Goal: Task Accomplishment & Management: Manage account settings

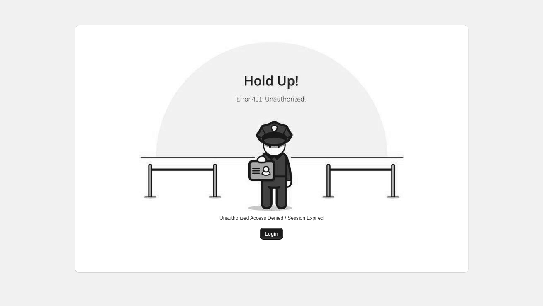
click at [273, 231] on span "Login" at bounding box center [271, 233] width 14 height 7
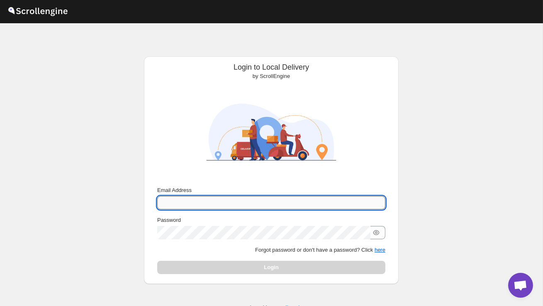
click at [228, 198] on input "Email Address" at bounding box center [271, 202] width 228 height 13
click at [228, 199] on input "Email Address" at bounding box center [271, 202] width 228 height 13
type input "sanjay.chetri@home-run.co"
click at [216, 224] on div "Password" at bounding box center [271, 227] width 228 height 23
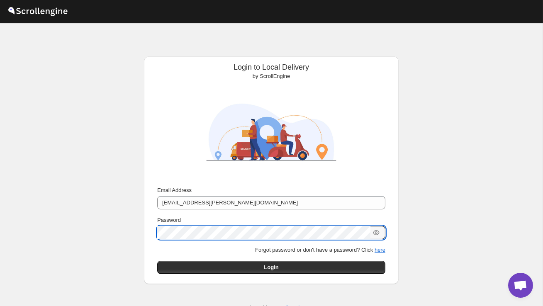
click at [157, 56] on button "Submit" at bounding box center [169, 60] width 24 height 9
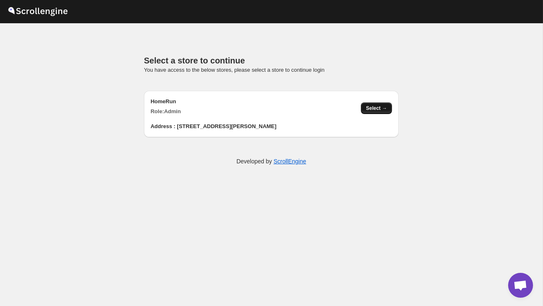
click at [381, 105] on span "Select →" at bounding box center [376, 108] width 21 height 7
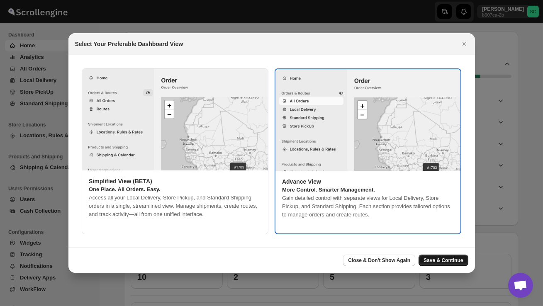
click at [443, 260] on span "Save & Continue" at bounding box center [442, 260] width 39 height 7
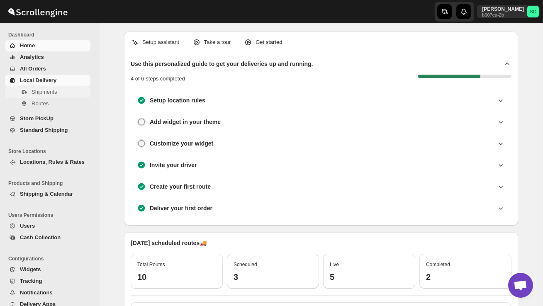
click at [62, 92] on span "Shipments" at bounding box center [60, 92] width 57 height 8
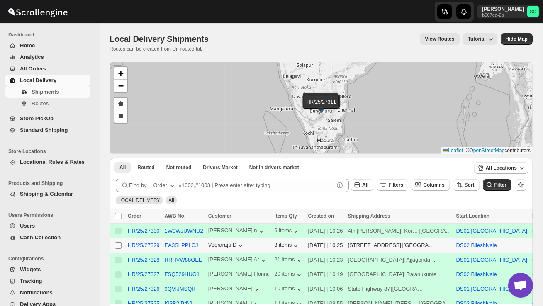
click at [118, 247] on input "Select shipment" at bounding box center [118, 245] width 7 height 7
checkbox input "true"
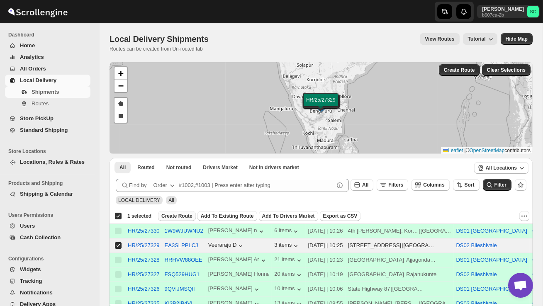
click at [177, 216] on span "Create Route" at bounding box center [176, 216] width 31 height 7
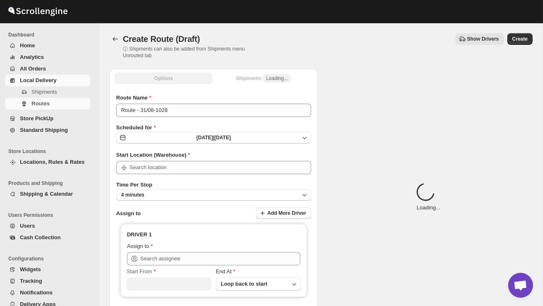
type input "DS02 Bileshivale"
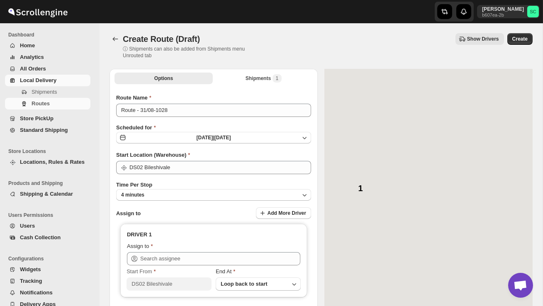
click at [180, 118] on div "Route Name Route - 31/08-1028 Scheduled for Sun Aug 31 2025 | Today Start Locat…" at bounding box center [213, 207] width 195 height 227
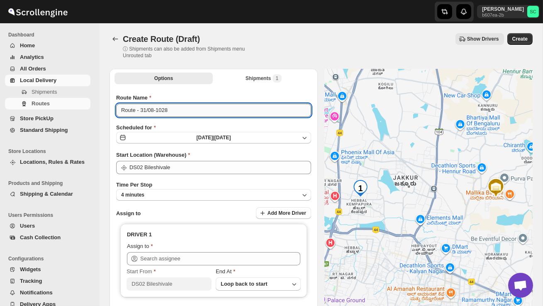
click at [179, 112] on input "Route - 31/08-1028" at bounding box center [213, 110] width 195 height 13
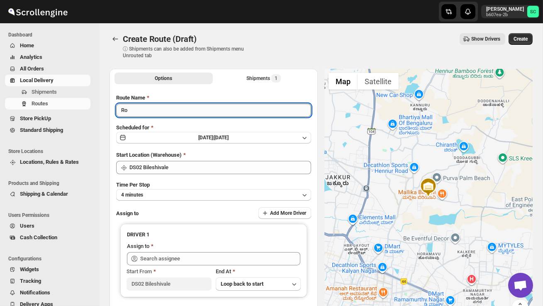
type input "R"
type input "Order no 27329"
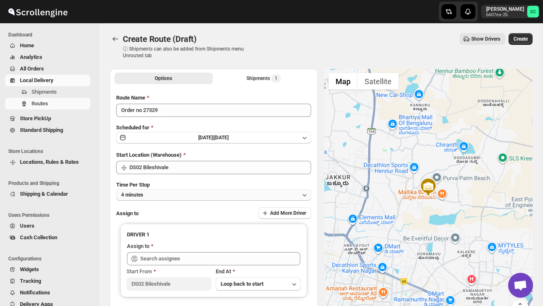
click at [218, 193] on button "4 minutes" at bounding box center [213, 195] width 195 height 12
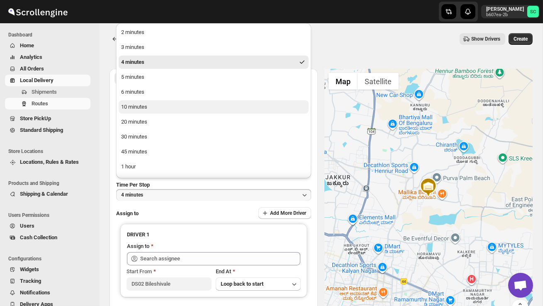
click at [177, 106] on button "10 minutes" at bounding box center [214, 106] width 190 height 13
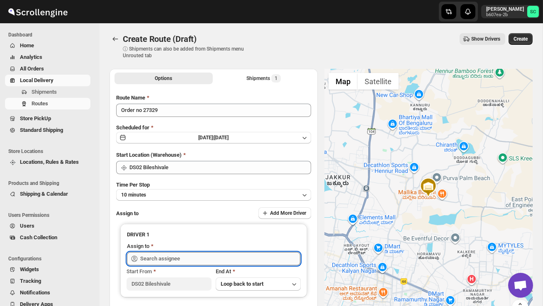
click at [172, 258] on input "text" at bounding box center [220, 258] width 160 height 13
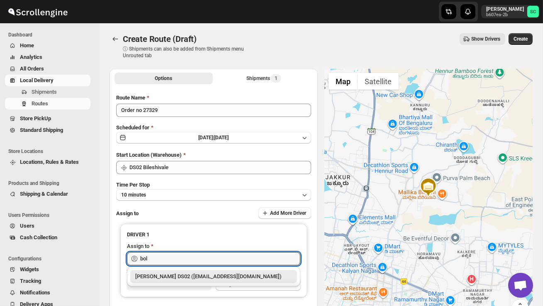
click at [189, 277] on div "[PERSON_NAME] DS02 ([EMAIL_ADDRESS][DOMAIN_NAME])" at bounding box center [213, 276] width 157 height 8
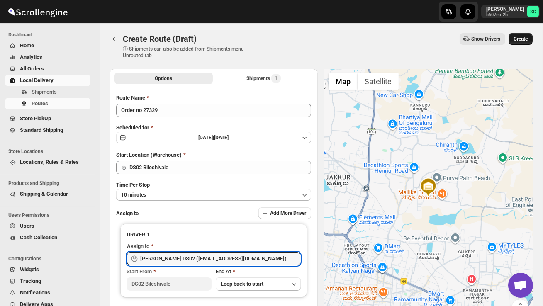
type input "[PERSON_NAME] DS02 ([EMAIL_ADDRESS][DOMAIN_NAME])"
click at [519, 43] on button "Create" at bounding box center [520, 39] width 24 height 12
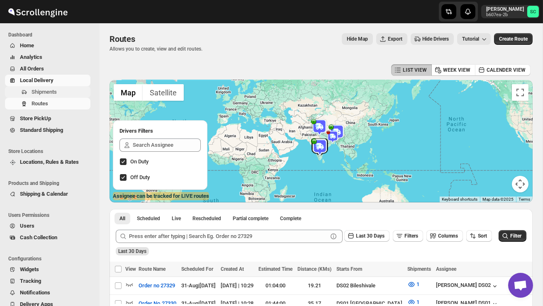
click at [48, 91] on span "Shipments" at bounding box center [44, 92] width 25 height 6
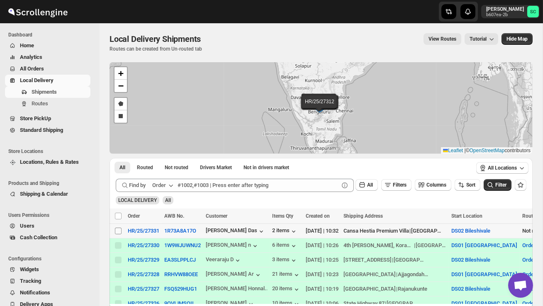
click at [116, 232] on input "Select shipment" at bounding box center [118, 231] width 7 height 7
checkbox input "true"
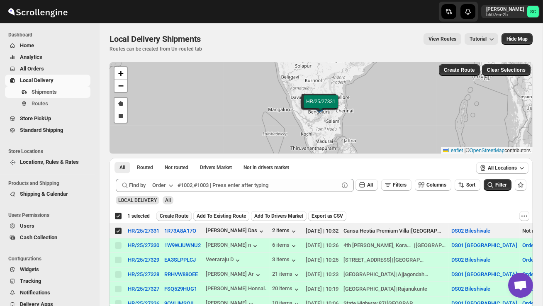
click at [181, 215] on span "Create Route" at bounding box center [174, 216] width 29 height 7
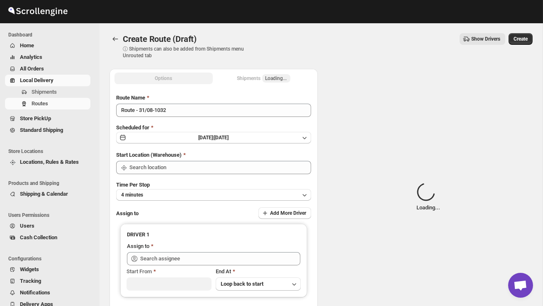
type input "DS02 Bileshivale"
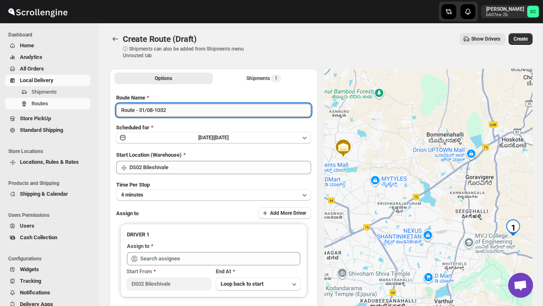
click at [182, 114] on input "Route - 31/08-1032" at bounding box center [213, 110] width 195 height 13
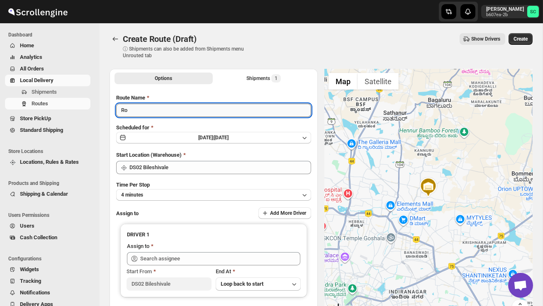
type input "R"
type input "Order no 27331"
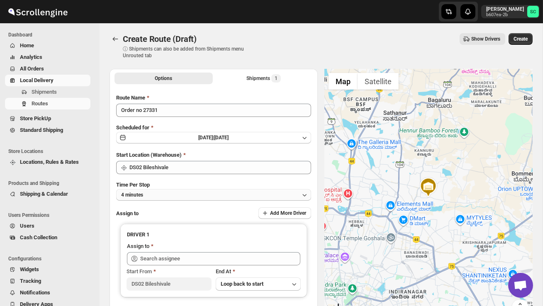
click at [191, 194] on button "4 minutes" at bounding box center [213, 195] width 195 height 12
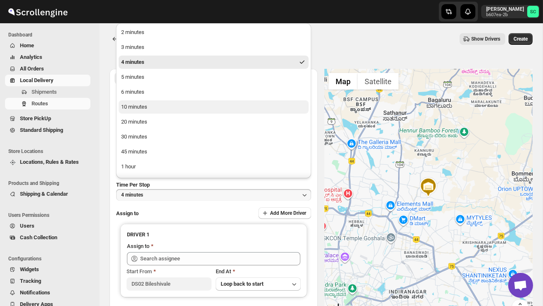
click at [160, 107] on button "10 minutes" at bounding box center [214, 106] width 190 height 13
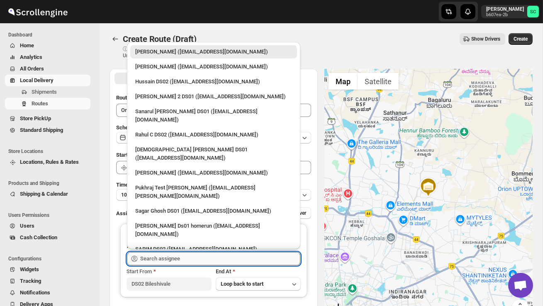
click at [178, 257] on input "text" at bounding box center [220, 258] width 160 height 13
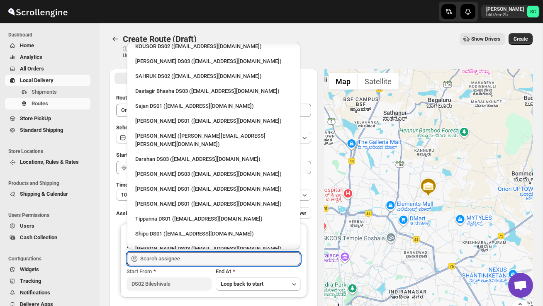
scroll to position [708, 0]
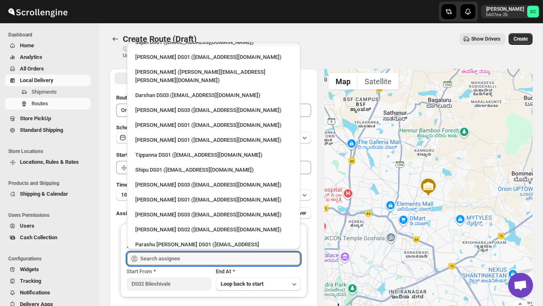
click at [176, 264] on div "RAMJAN DS02 ([EMAIL_ADDRESS][DOMAIN_NAME])" at bounding box center [213, 268] width 157 height 8
type input "RAMJAN DS02 ([EMAIL_ADDRESS][DOMAIN_NAME])"
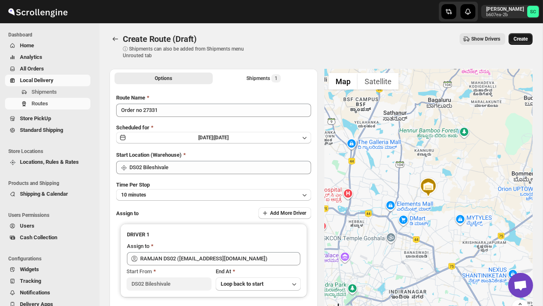
click at [520, 38] on span "Create" at bounding box center [520, 39] width 14 height 7
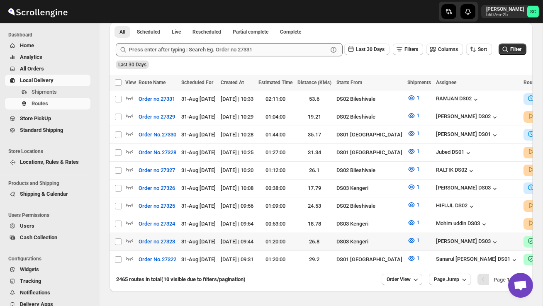
scroll to position [189, 0]
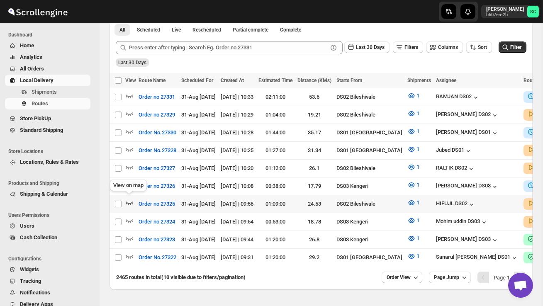
click at [128, 199] on icon "button" at bounding box center [129, 203] width 8 height 8
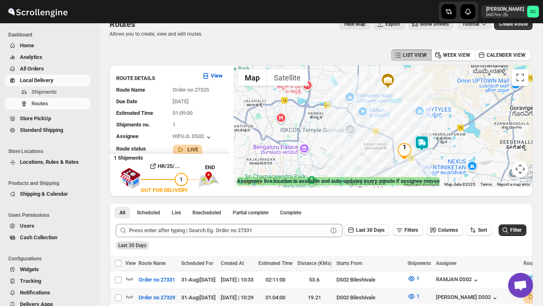
scroll to position [0, 0]
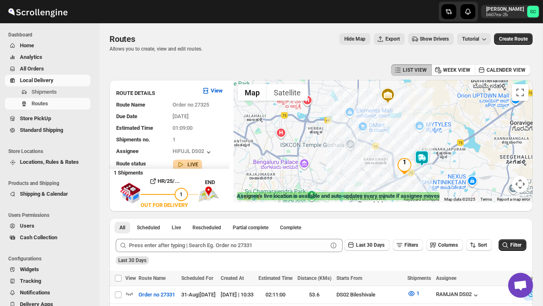
click at [426, 151] on img at bounding box center [421, 158] width 17 height 17
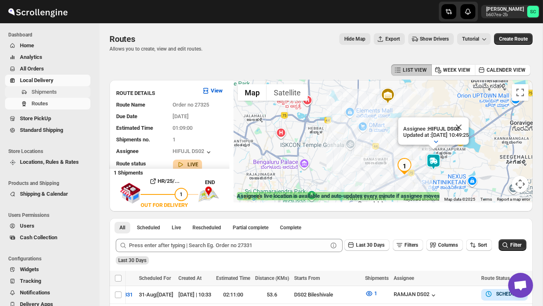
click at [38, 89] on span "Shipments" at bounding box center [44, 92] width 25 height 6
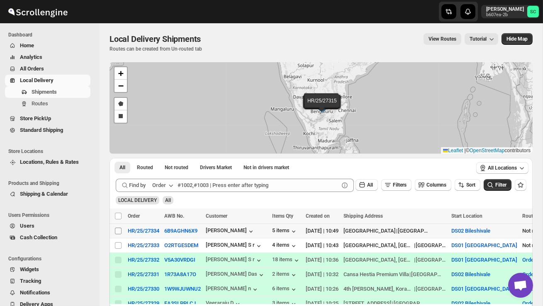
click at [118, 231] on input "Select shipment" at bounding box center [118, 231] width 7 height 7
checkbox input "true"
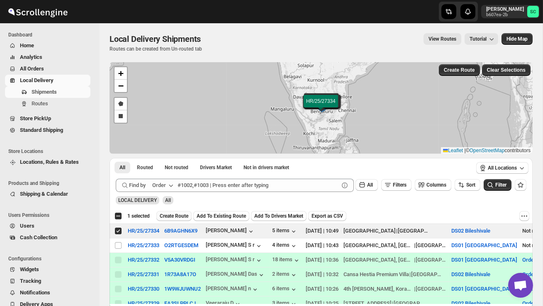
click at [185, 215] on span "Create Route" at bounding box center [174, 216] width 29 height 7
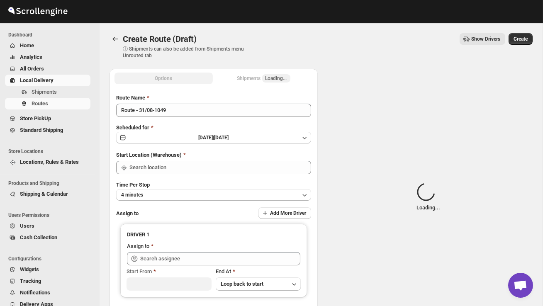
type input "DS02 Bileshivale"
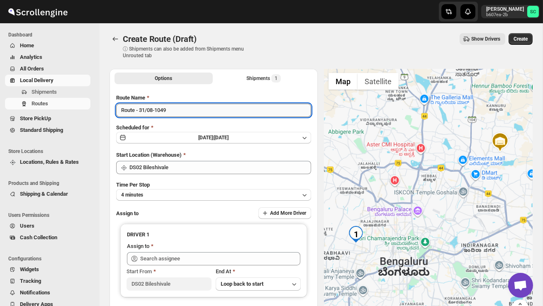
click at [180, 114] on input "Route - 31/08-1049" at bounding box center [213, 110] width 195 height 13
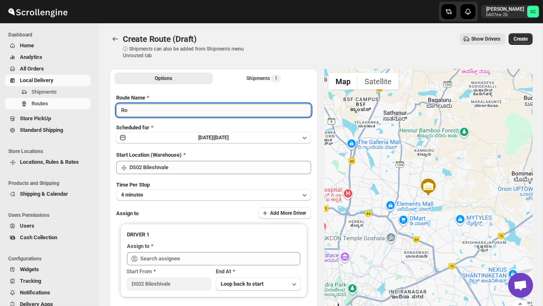
type input "R"
type input "Order no 27334"
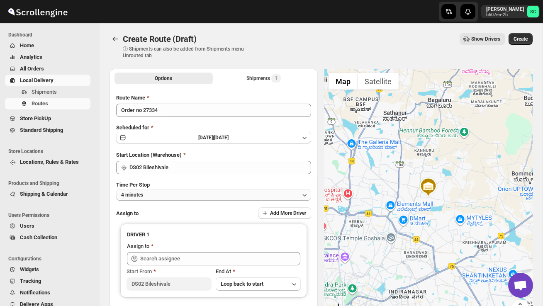
click at [199, 196] on button "4 minutes" at bounding box center [213, 195] width 195 height 12
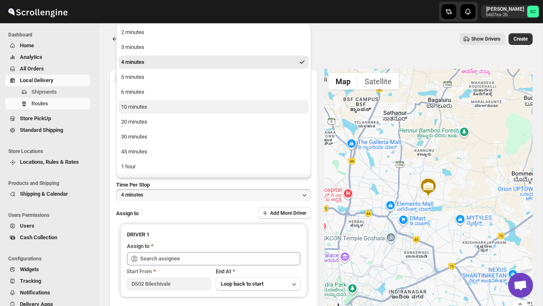
click at [169, 111] on button "10 minutes" at bounding box center [214, 106] width 190 height 13
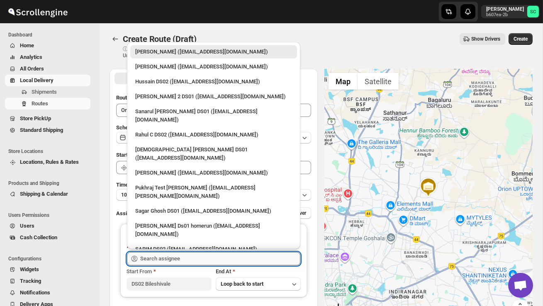
click at [169, 253] on input "text" at bounding box center [220, 258] width 160 height 13
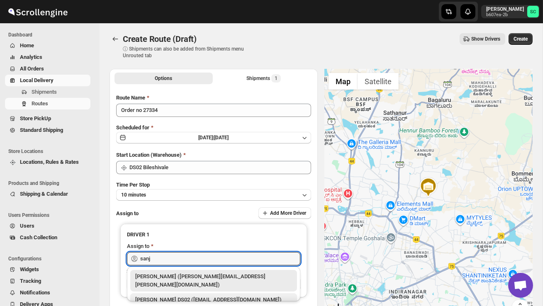
click at [182, 296] on div "[PERSON_NAME] DS02 ([EMAIL_ADDRESS][DOMAIN_NAME])" at bounding box center [213, 300] width 157 height 8
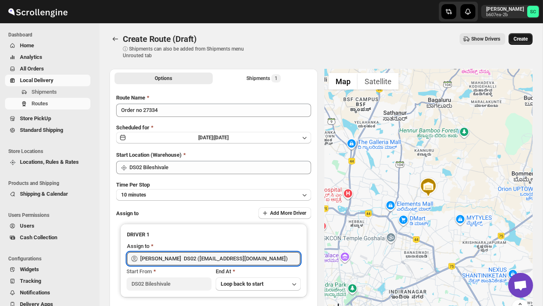
type input "[PERSON_NAME] DS02 ([EMAIL_ADDRESS][DOMAIN_NAME])"
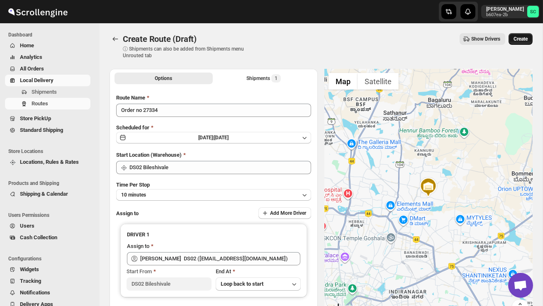
click at [521, 41] on span "Create" at bounding box center [520, 39] width 14 height 7
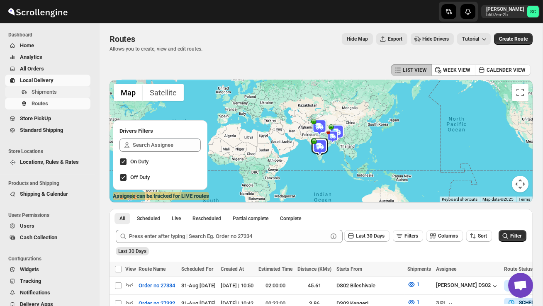
click at [37, 90] on span "Shipments" at bounding box center [44, 92] width 25 height 6
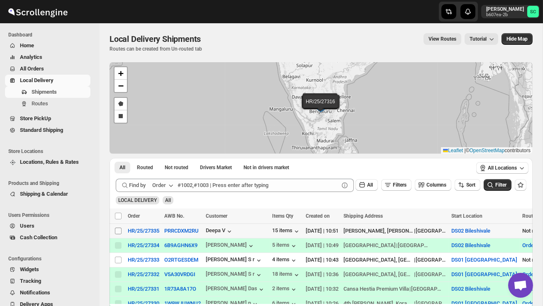
click at [119, 229] on input "Select shipment" at bounding box center [118, 231] width 7 height 7
checkbox input "true"
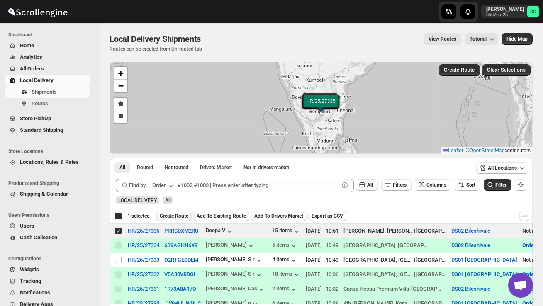
click at [174, 216] on span "Create Route" at bounding box center [174, 216] width 29 height 7
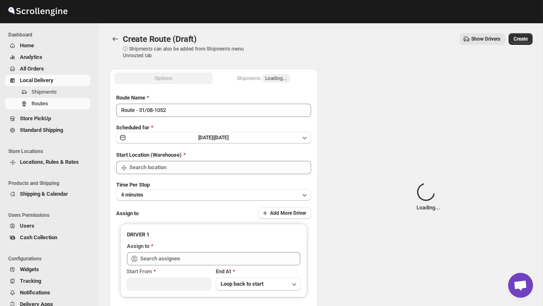
type input "DS02 Bileshivale"
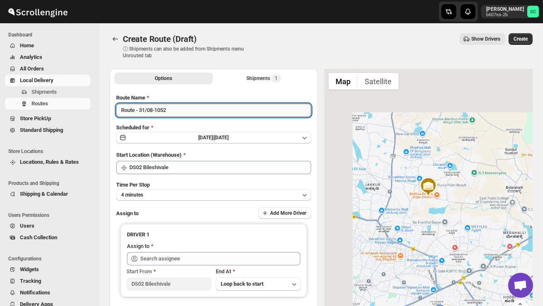
click at [175, 111] on input "Route - 31/08-1052" at bounding box center [213, 110] width 195 height 13
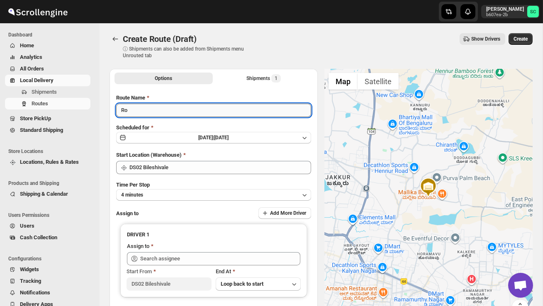
type input "R"
type input "Order no 27335"
click at [183, 189] on button "4 minutes" at bounding box center [213, 195] width 195 height 12
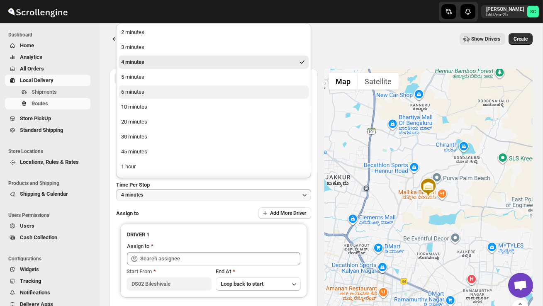
click at [149, 94] on button "6 minutes" at bounding box center [214, 91] width 190 height 13
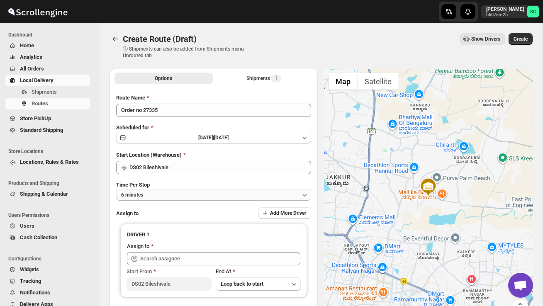
click at [181, 195] on button "6 minutes" at bounding box center [213, 195] width 195 height 12
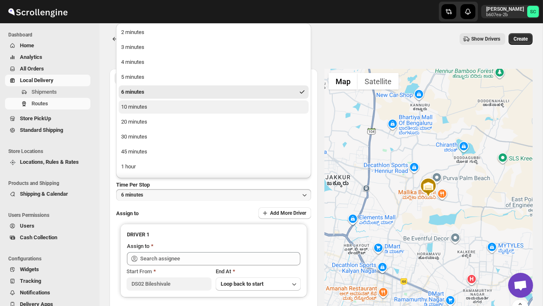
click at [153, 108] on button "10 minutes" at bounding box center [214, 106] width 190 height 13
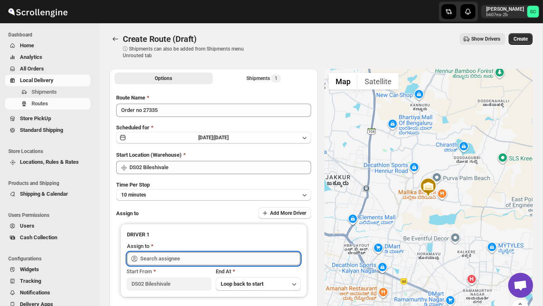
click at [184, 255] on input "text" at bounding box center [220, 258] width 160 height 13
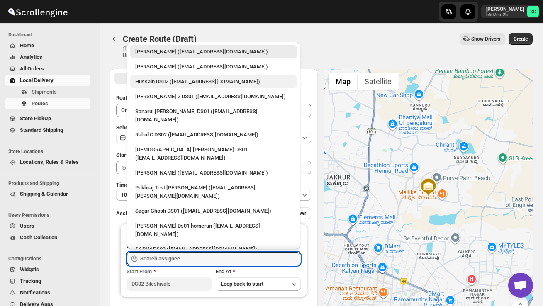
click at [170, 83] on div "Hussain DS02 ([EMAIL_ADDRESS][DOMAIN_NAME])" at bounding box center [213, 82] width 157 height 8
type input "Hussain DS02 ([EMAIL_ADDRESS][DOMAIN_NAME])"
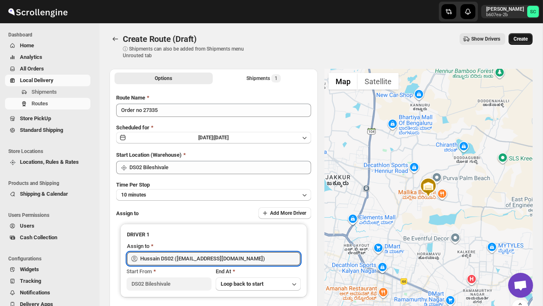
click at [516, 41] on span "Create" at bounding box center [520, 39] width 14 height 7
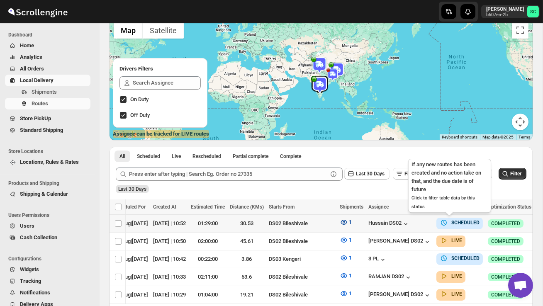
scroll to position [0, 100]
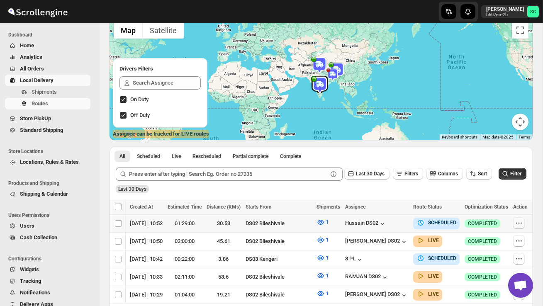
click at [518, 225] on icon "button" at bounding box center [518, 223] width 8 height 8
checkbox input "true"
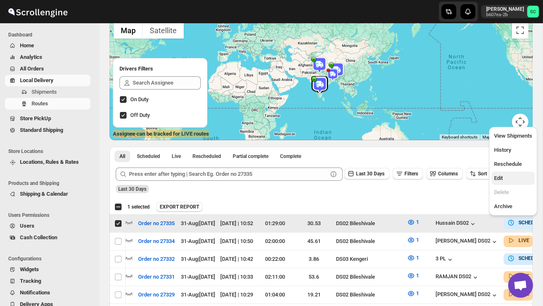
click at [502, 178] on span "Edit" at bounding box center [498, 178] width 9 height 6
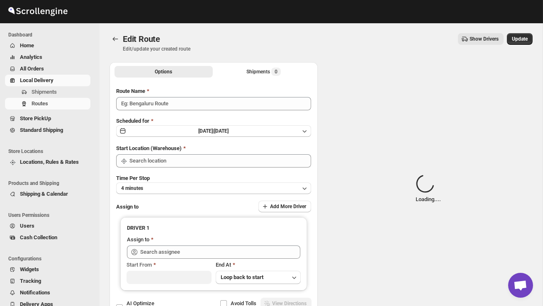
type input "Order no 27335"
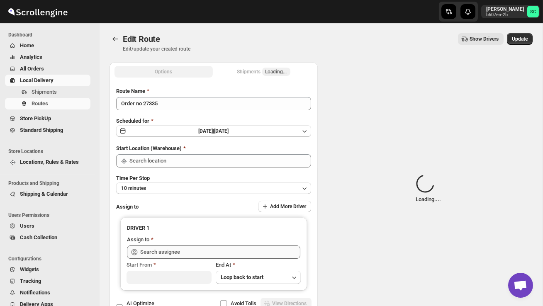
type input "DS02 Bileshivale"
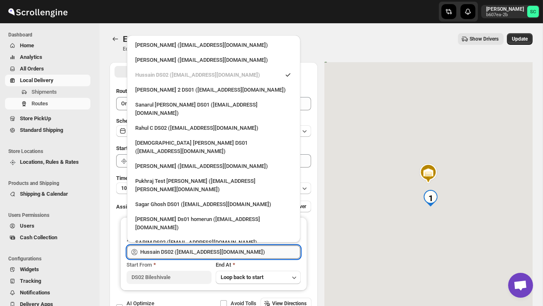
click at [255, 250] on input "Hussain DS02 ([EMAIL_ADDRESS][DOMAIN_NAME])" at bounding box center [220, 251] width 160 height 13
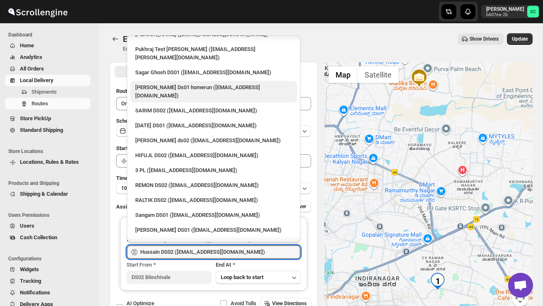
scroll to position [133, 0]
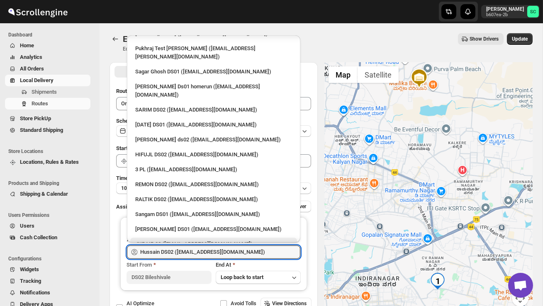
click at [217, 240] on div "JUBAIR 02 ([EMAIL_ADDRESS][DOMAIN_NAME])" at bounding box center [213, 244] width 157 height 8
type input "JUBAIR 02 ([EMAIL_ADDRESS][DOMAIN_NAME])"
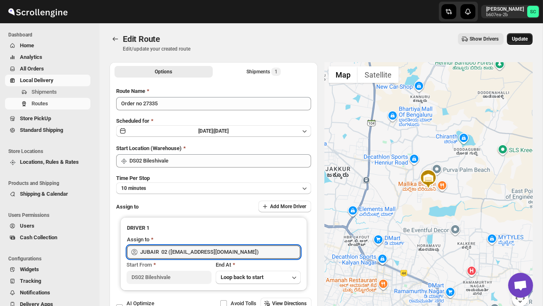
click at [521, 34] on button "Update" at bounding box center [519, 39] width 26 height 12
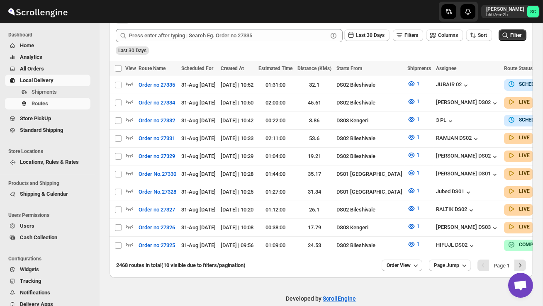
scroll to position [204, 0]
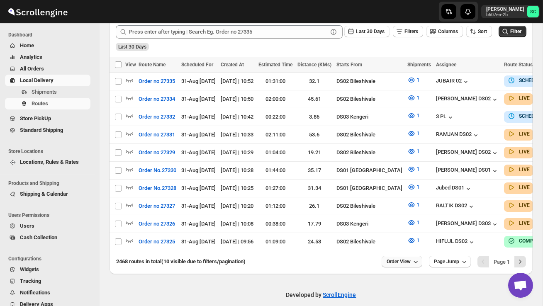
click at [399, 258] on span "Order View" at bounding box center [398, 261] width 24 height 7
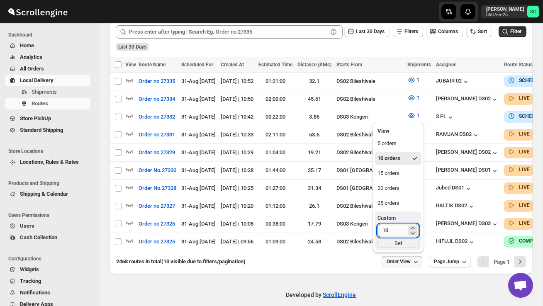
click at [389, 228] on input "10" at bounding box center [391, 230] width 29 height 13
type input "1"
type input "40"
click at [395, 246] on div "Set" at bounding box center [397, 243] width 41 height 9
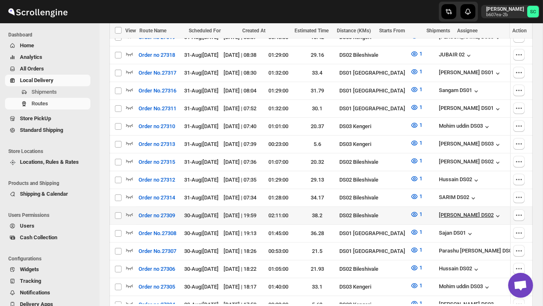
scroll to position [0, 0]
click at [127, 210] on icon "button" at bounding box center [129, 214] width 8 height 8
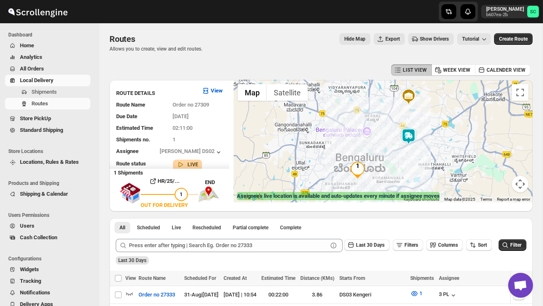
click at [408, 136] on img at bounding box center [408, 136] width 17 height 17
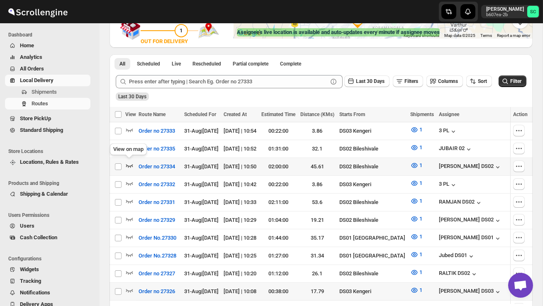
click at [125, 163] on icon "button" at bounding box center [129, 165] width 8 height 8
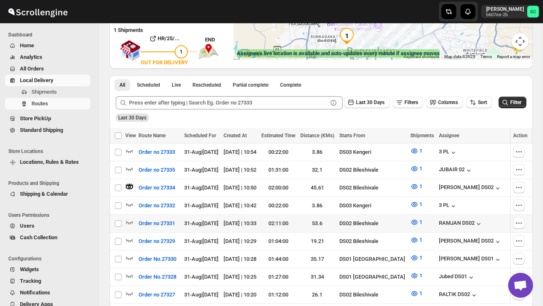
scroll to position [145, 0]
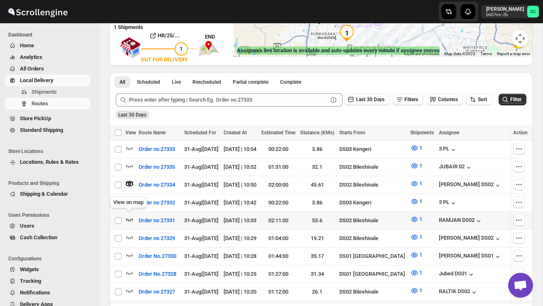
click at [128, 216] on icon "button" at bounding box center [129, 219] width 8 height 8
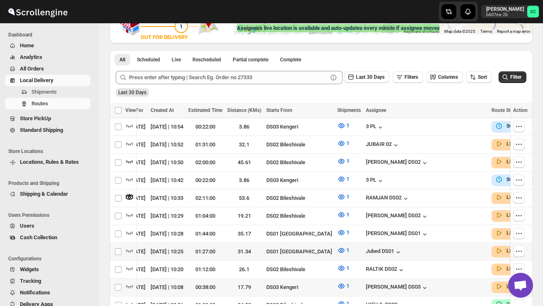
scroll to position [0, 0]
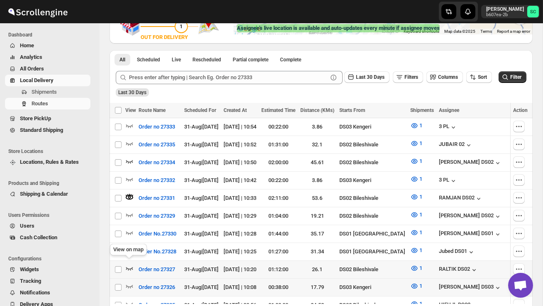
click at [131, 264] on icon "button" at bounding box center [129, 268] width 8 height 8
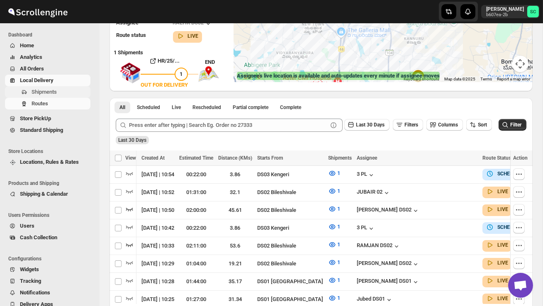
click at [52, 94] on span "Shipments" at bounding box center [44, 92] width 25 height 6
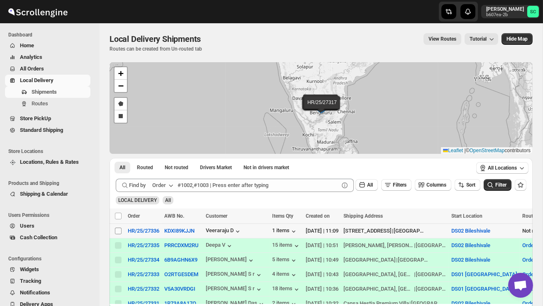
click at [118, 232] on input "Select shipment" at bounding box center [118, 231] width 7 height 7
checkbox input "true"
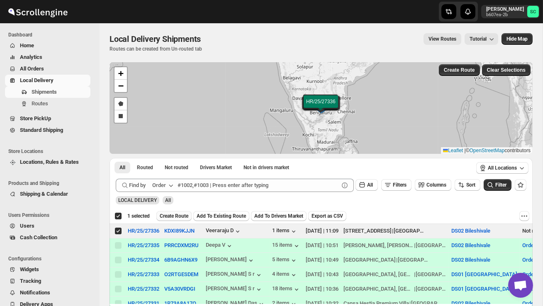
click at [188, 213] on span "Create Route" at bounding box center [174, 216] width 29 height 7
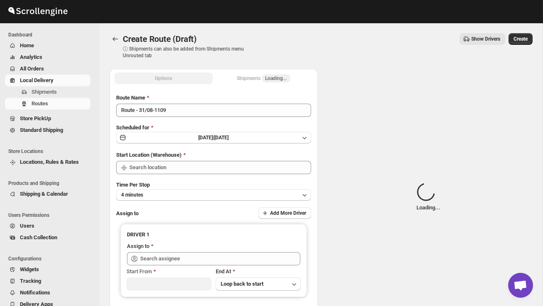
type input "DS02 Bileshivale"
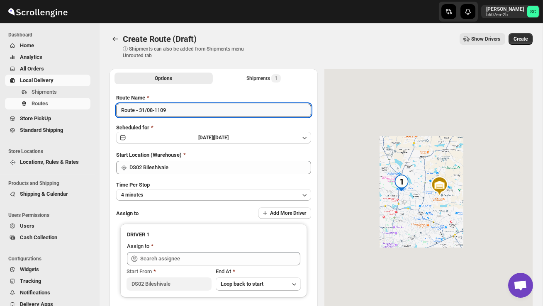
click at [178, 110] on input "Route - 31/08-1109" at bounding box center [213, 110] width 195 height 13
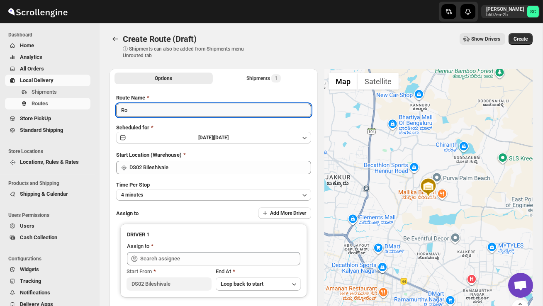
type input "R"
type input "P"
type input "Order no 27336"
click at [234, 192] on button "4 minutes" at bounding box center [213, 195] width 195 height 12
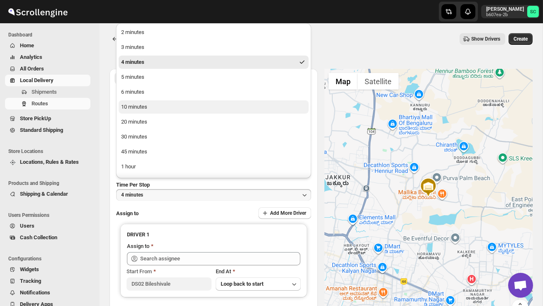
click at [164, 102] on button "10 minutes" at bounding box center [214, 106] width 190 height 13
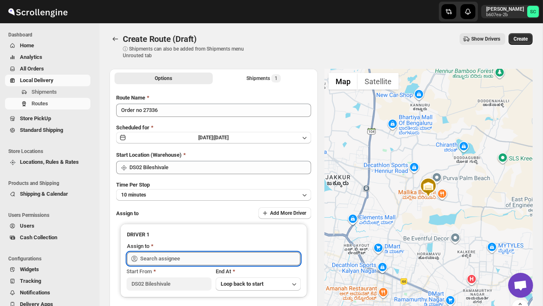
click at [157, 258] on input "text" at bounding box center [220, 258] width 160 height 13
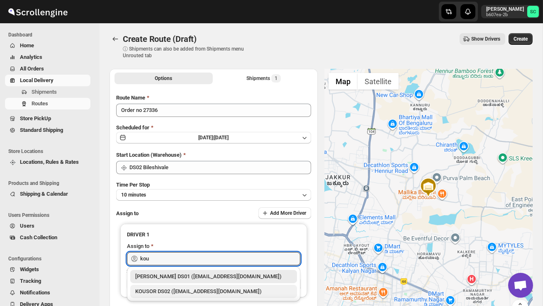
click at [177, 288] on div "KOUSOR DS02 ([EMAIL_ADDRESS][DOMAIN_NAME])" at bounding box center [213, 291] width 157 height 8
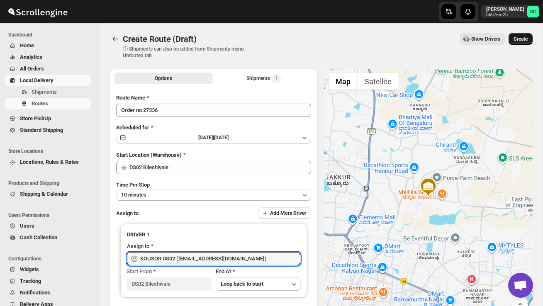
type input "KOUSOR DS02 ([EMAIL_ADDRESS][DOMAIN_NAME])"
click at [521, 35] on button "Create" at bounding box center [520, 39] width 24 height 12
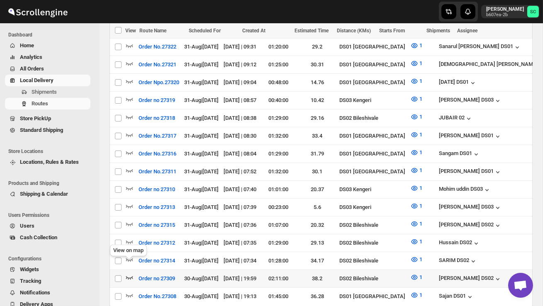
click at [130, 273] on icon "button" at bounding box center [129, 277] width 8 height 8
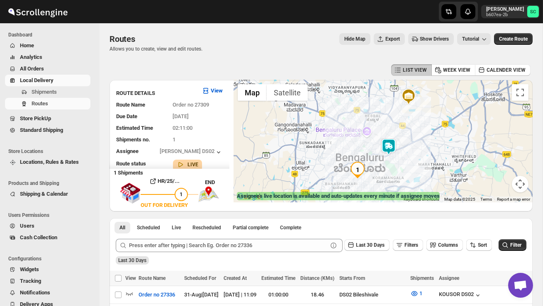
click at [393, 150] on img at bounding box center [388, 146] width 17 height 17
click at [63, 95] on span "Shipments" at bounding box center [60, 92] width 57 height 8
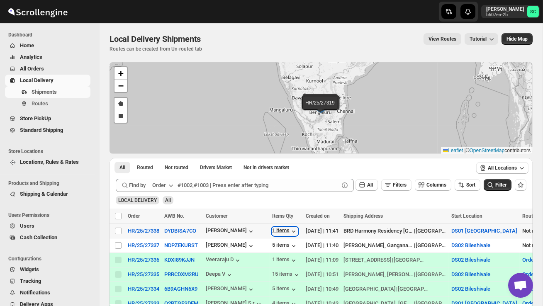
click at [282, 231] on div "1 items" at bounding box center [285, 231] width 26 height 8
click at [118, 245] on input "Select shipment" at bounding box center [118, 245] width 7 height 7
checkbox input "true"
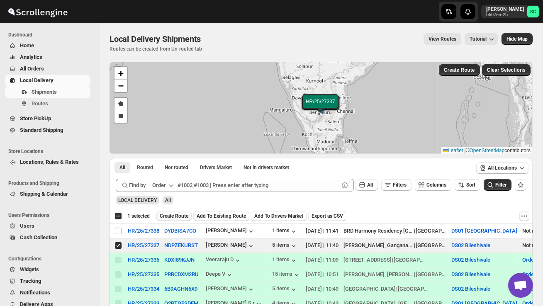
click at [179, 215] on span "Create Route" at bounding box center [174, 216] width 29 height 7
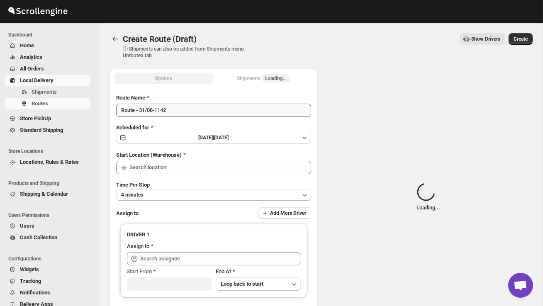
type input "DS02 Bileshivale"
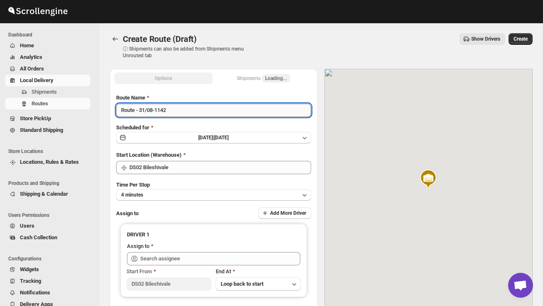
click at [179, 110] on input "Route - 31/08-1142" at bounding box center [213, 110] width 195 height 13
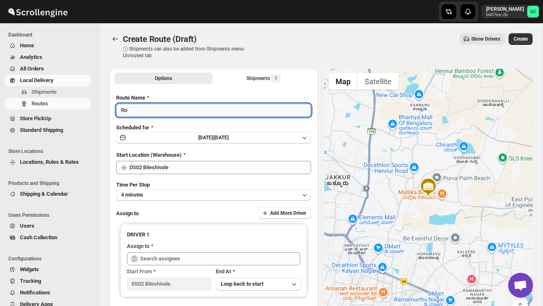
type input "R"
type input "Order no 27337"
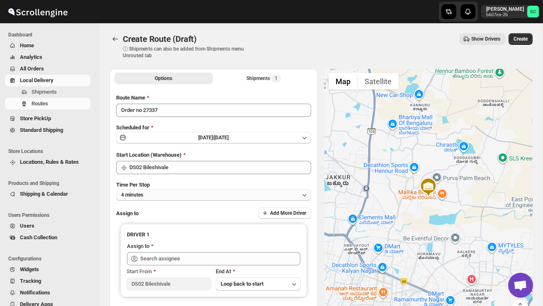
click at [198, 197] on button "4 minutes" at bounding box center [213, 195] width 195 height 12
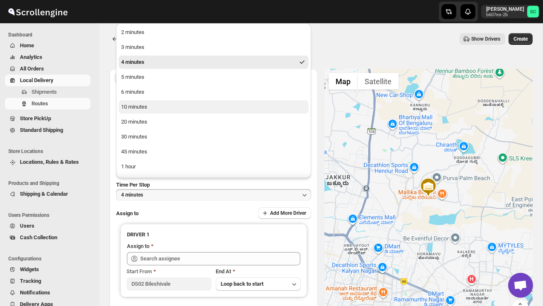
click at [149, 103] on button "10 minutes" at bounding box center [214, 106] width 190 height 13
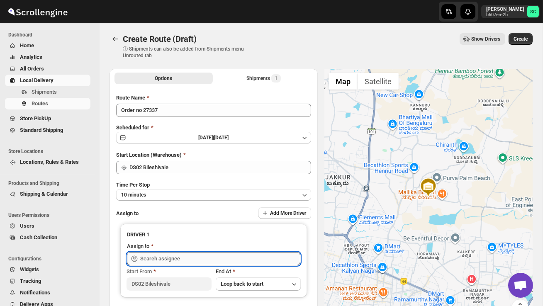
click at [165, 257] on input "text" at bounding box center [220, 258] width 160 height 13
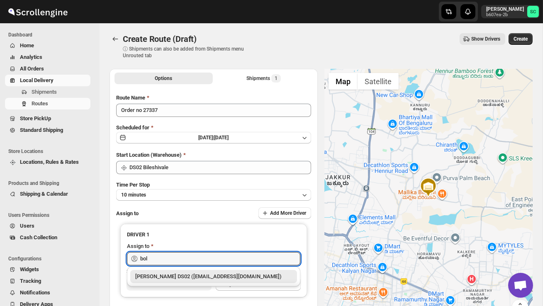
click at [183, 280] on div "[PERSON_NAME] DS02 ([EMAIL_ADDRESS][DOMAIN_NAME])" at bounding box center [213, 276] width 157 height 8
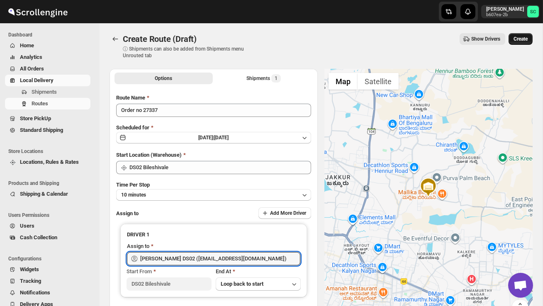
type input "[PERSON_NAME] DS02 ([EMAIL_ADDRESS][DOMAIN_NAME])"
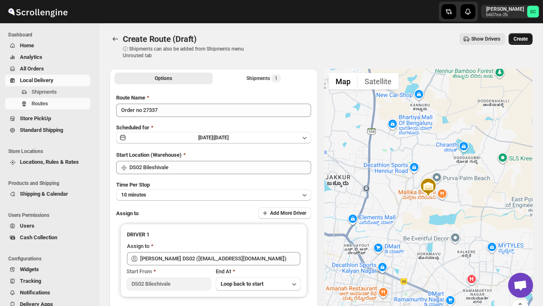
click at [521, 40] on span "Create" at bounding box center [520, 39] width 14 height 7
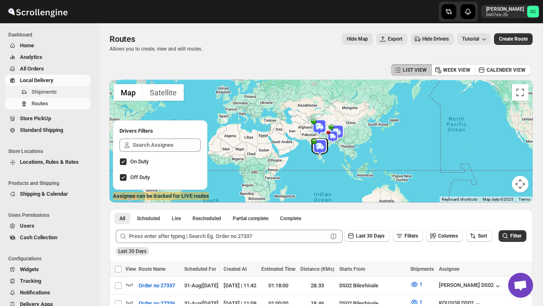
click at [59, 93] on span "Shipments" at bounding box center [60, 92] width 57 height 8
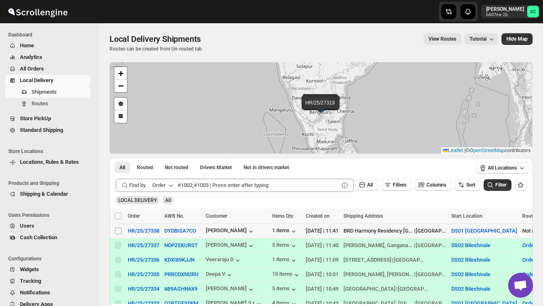
click at [115, 231] on input "Select shipment" at bounding box center [118, 231] width 7 height 7
checkbox input "true"
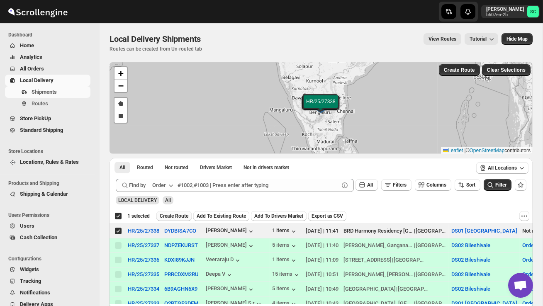
click at [173, 217] on span "Create Route" at bounding box center [174, 216] width 29 height 7
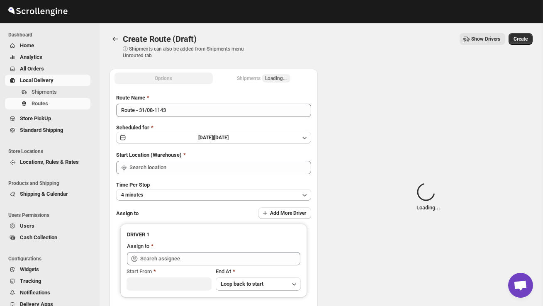
type input "DS01 [GEOGRAPHIC_DATA]"
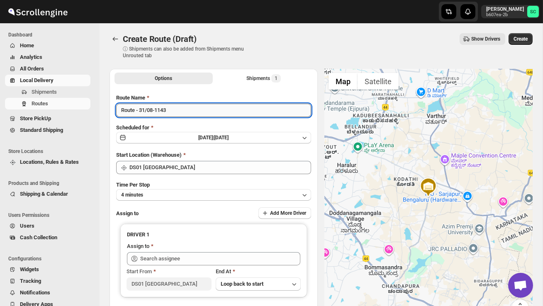
click at [176, 113] on input "Route - 31/08-1143" at bounding box center [213, 110] width 195 height 13
type input "R"
type input "Order no 27338"
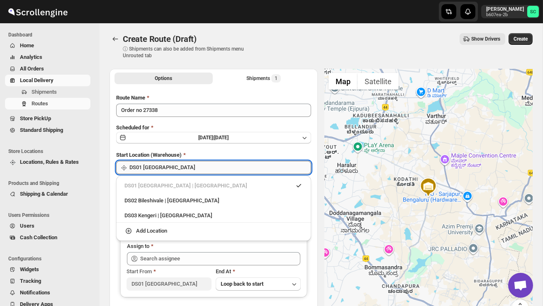
click at [216, 166] on input "DS01 [GEOGRAPHIC_DATA]" at bounding box center [220, 167] width 182 height 13
click at [209, 197] on div "DS02 Bileshivale | [GEOGRAPHIC_DATA]" at bounding box center [213, 200] width 178 height 8
type input "DS02 Bileshivale"
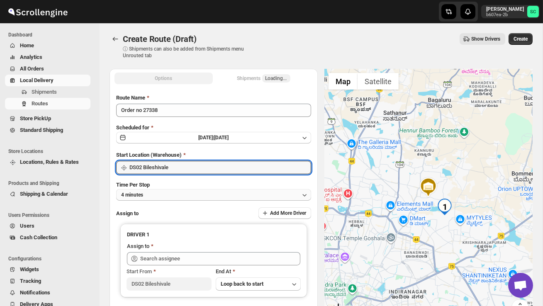
click at [209, 197] on button "4 minutes" at bounding box center [213, 195] width 195 height 12
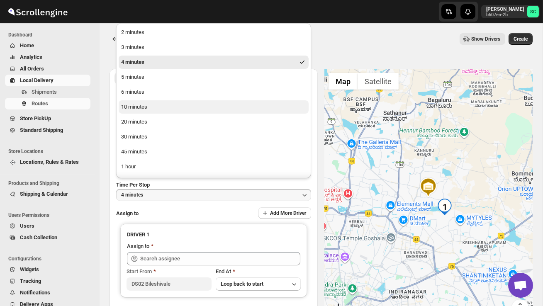
click at [166, 109] on button "10 minutes" at bounding box center [214, 106] width 190 height 13
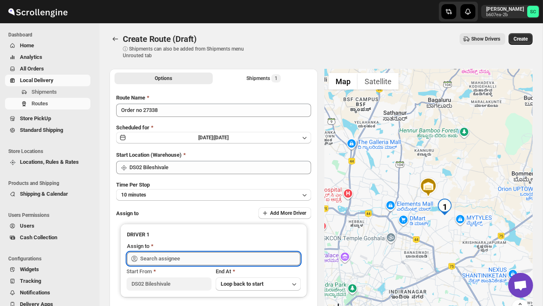
click at [165, 258] on input "text" at bounding box center [220, 258] width 160 height 13
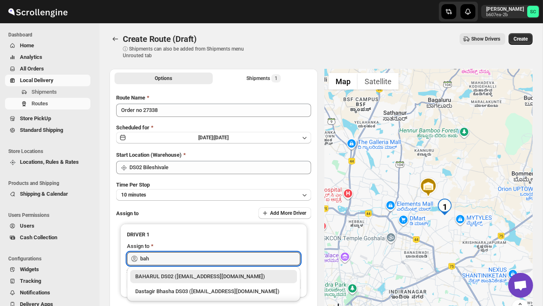
click at [189, 275] on div "BAHARUL DS02 ([EMAIL_ADDRESS][DOMAIN_NAME])" at bounding box center [213, 276] width 157 height 8
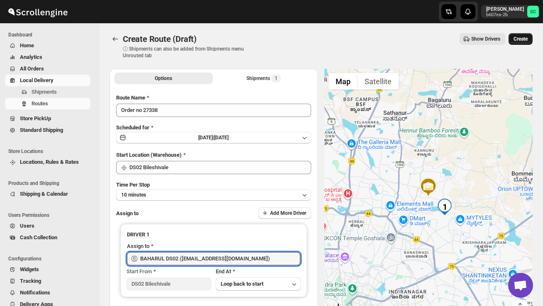
type input "BAHARUL DS02 ([EMAIL_ADDRESS][DOMAIN_NAME])"
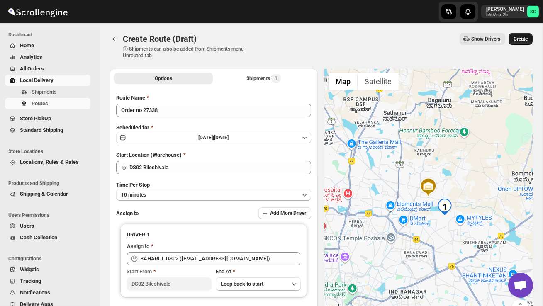
click at [522, 41] on span "Create" at bounding box center [520, 39] width 14 height 7
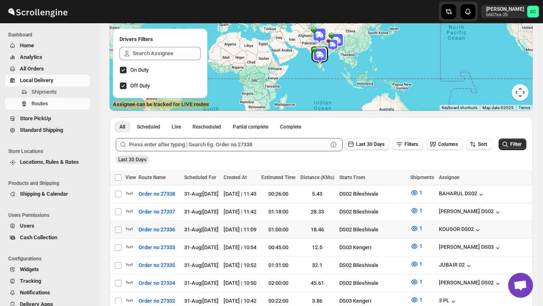
scroll to position [97, 0]
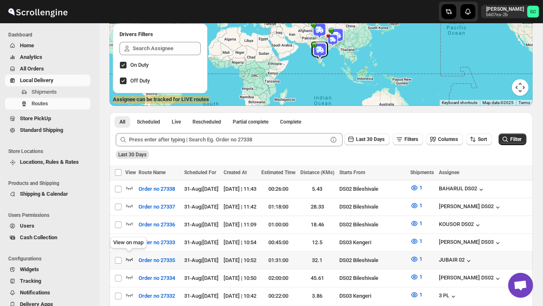
click at [129, 257] on icon "button" at bounding box center [129, 259] width 8 height 8
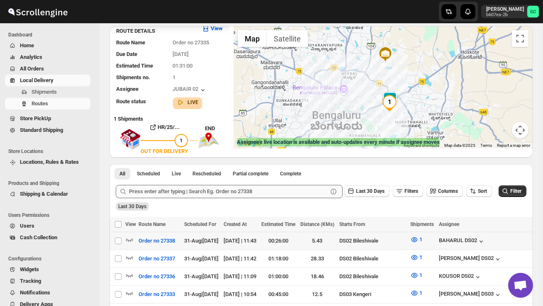
scroll to position [55, 0]
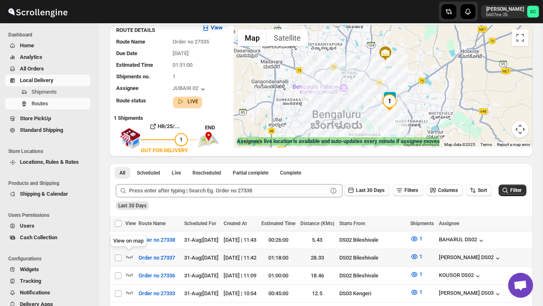
click at [131, 237] on div "View on map" at bounding box center [128, 242] width 40 height 18
click at [131, 235] on icon "button" at bounding box center [129, 239] width 8 height 8
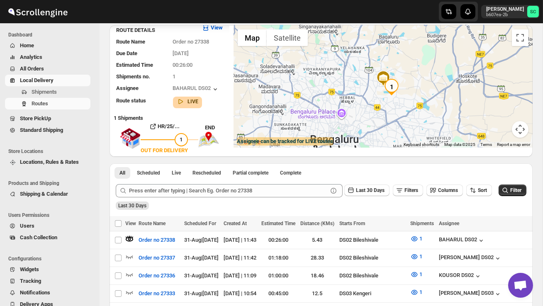
scroll to position [0, 0]
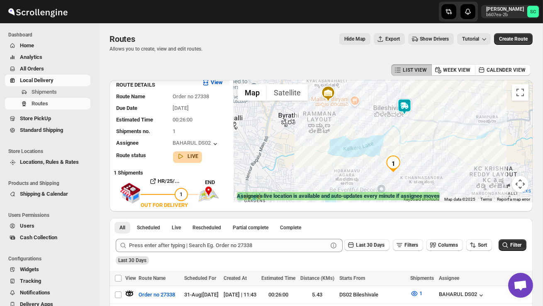
click at [410, 108] on img at bounding box center [404, 106] width 17 height 17
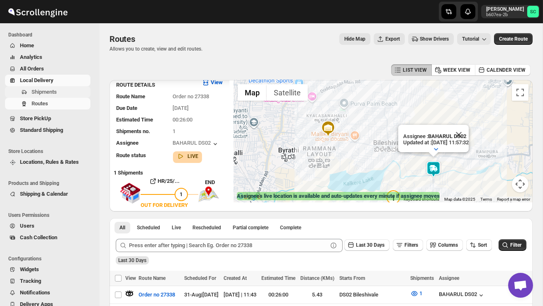
click at [57, 90] on span "Shipments" at bounding box center [44, 92] width 25 height 6
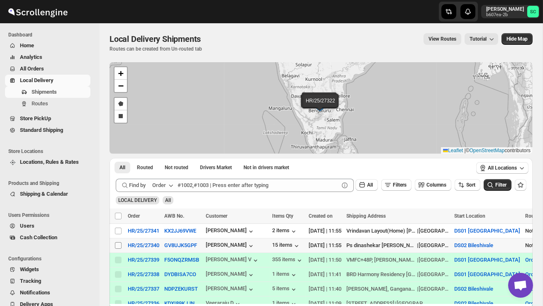
click at [120, 248] on input "Select shipment" at bounding box center [118, 245] width 7 height 7
checkbox input "true"
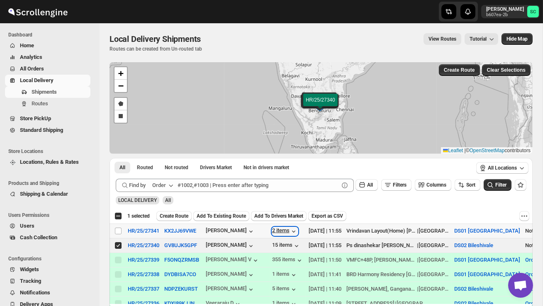
click at [285, 228] on div "2 items" at bounding box center [285, 231] width 26 height 8
click at [180, 214] on span "Create Route" at bounding box center [174, 216] width 29 height 7
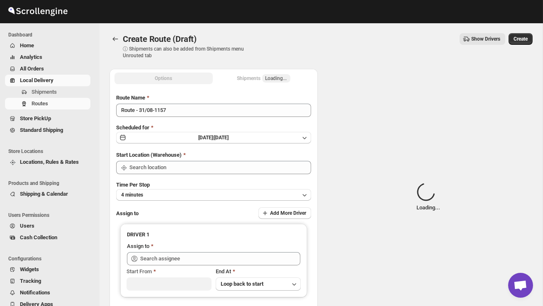
type input "DS02 Bileshivale"
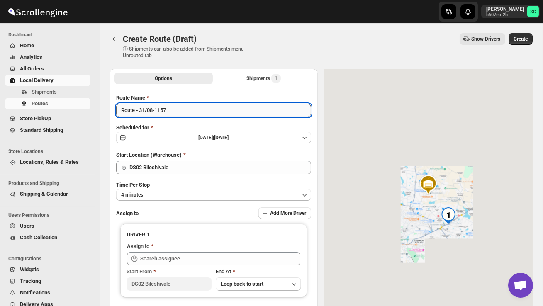
click at [179, 112] on input "Route - 31/08-1157" at bounding box center [213, 110] width 195 height 13
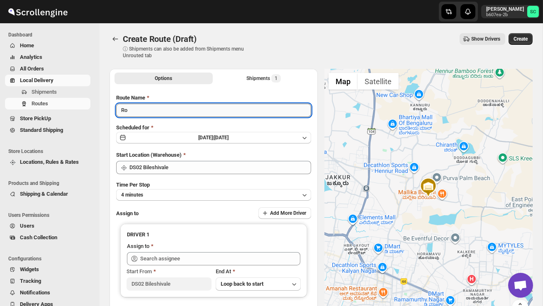
type input "R"
type input "Order no 27340"
click at [235, 191] on button "4 minutes" at bounding box center [213, 195] width 195 height 12
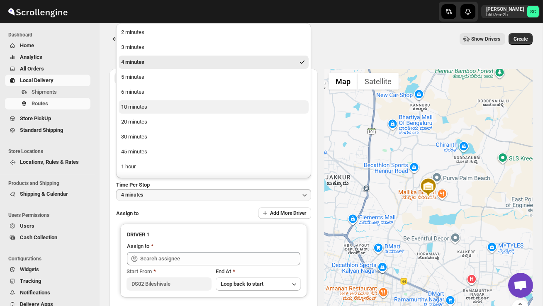
click at [179, 110] on button "10 minutes" at bounding box center [214, 106] width 190 height 13
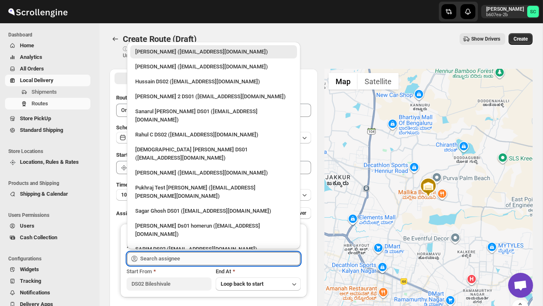
click at [177, 258] on input "text" at bounding box center [220, 258] width 160 height 13
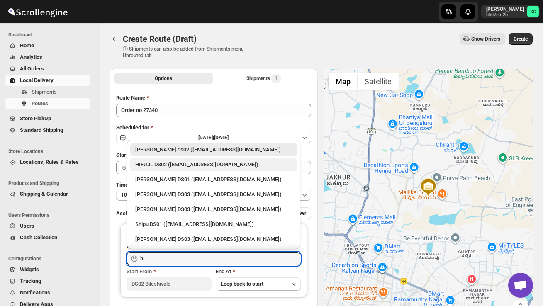
click at [195, 159] on div "HIFUJL DS02 ([EMAIL_ADDRESS][DOMAIN_NAME])" at bounding box center [213, 164] width 167 height 13
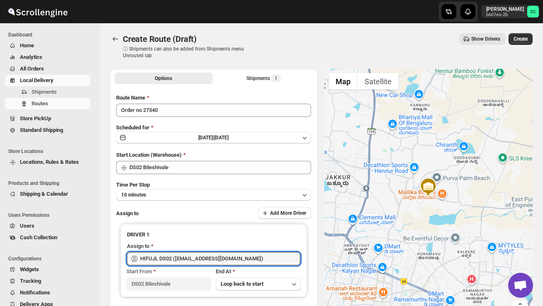
type input "HIFUJL DS02 ([EMAIL_ADDRESS][DOMAIN_NAME])"
click at [523, 36] on span "Create" at bounding box center [520, 39] width 14 height 7
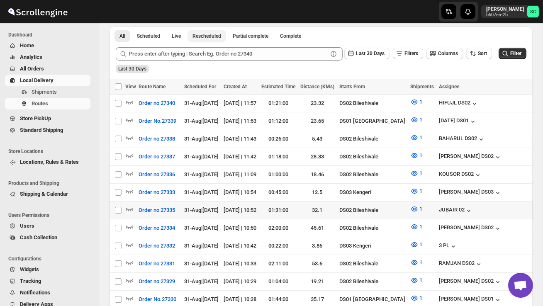
scroll to position [183, 0]
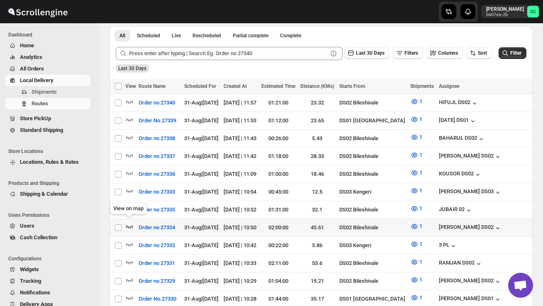
click at [128, 223] on icon "button" at bounding box center [129, 226] width 8 height 8
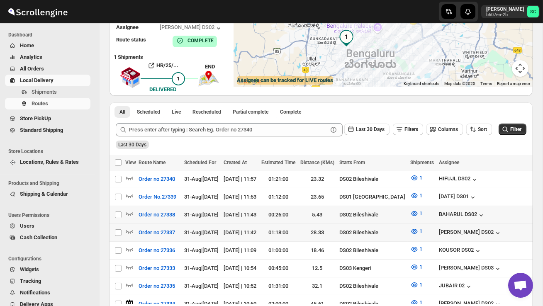
scroll to position [154, 0]
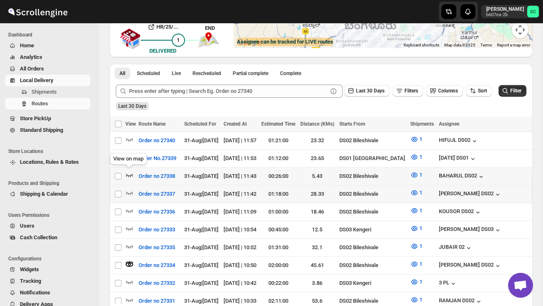
click at [128, 172] on icon "button" at bounding box center [129, 175] width 8 height 8
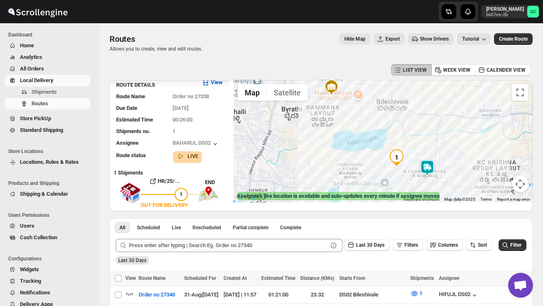
drag, startPoint x: 445, startPoint y: 181, endPoint x: 456, endPoint y: 166, distance: 18.6
click at [456, 166] on div at bounding box center [382, 141] width 299 height 122
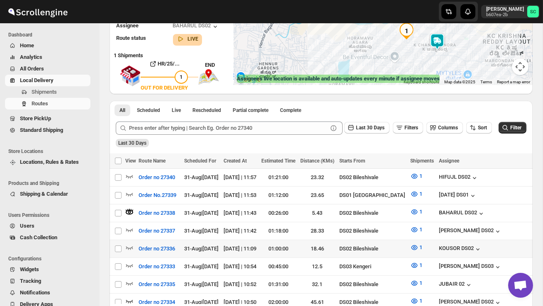
scroll to position [120, 0]
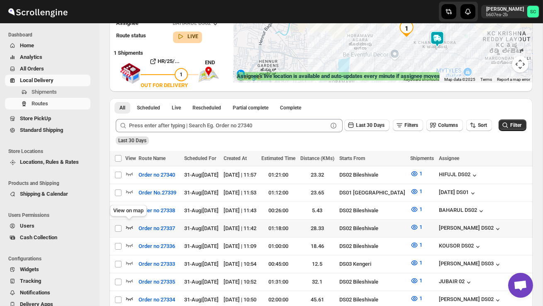
click at [129, 227] on icon "button" at bounding box center [129, 227] width 8 height 8
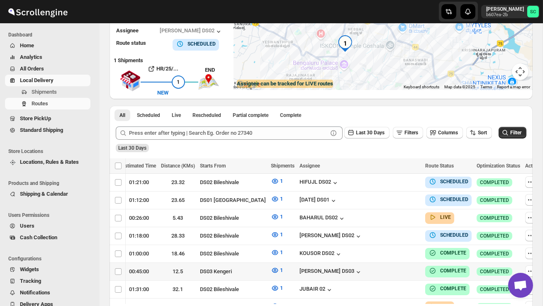
scroll to position [117, 0]
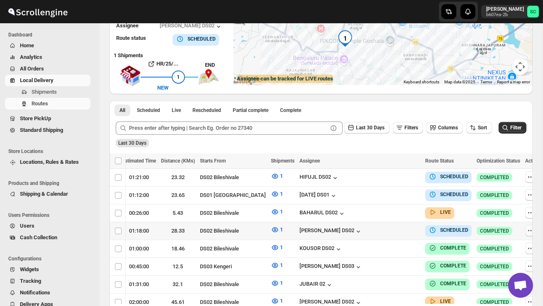
click at [526, 231] on icon "button" at bounding box center [530, 230] width 8 height 8
checkbox input "true"
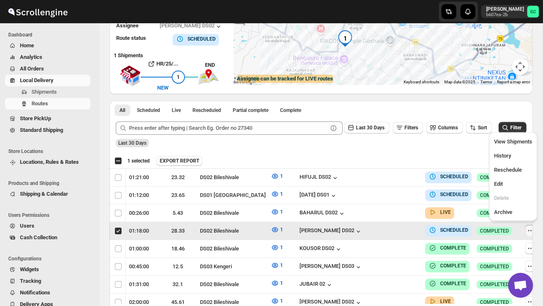
scroll to position [0, 0]
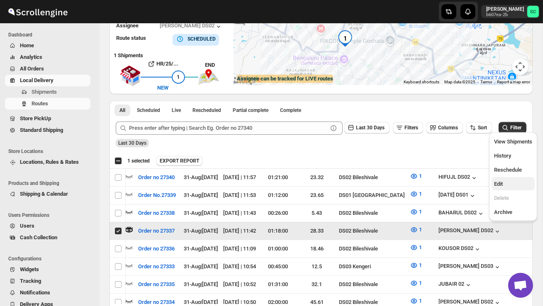
click at [505, 184] on span "Edit" at bounding box center [513, 184] width 38 height 8
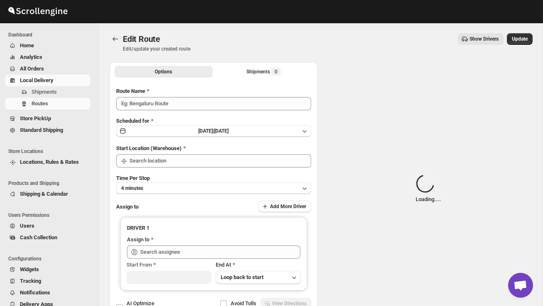
type input "Order no 27337"
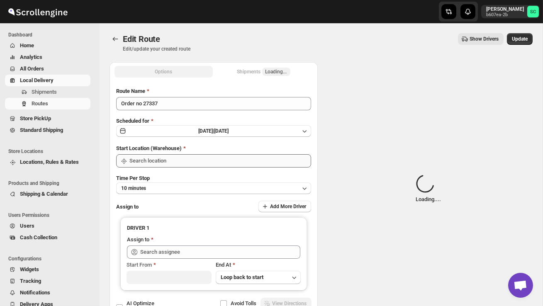
type input "DS02 Bileshivale"
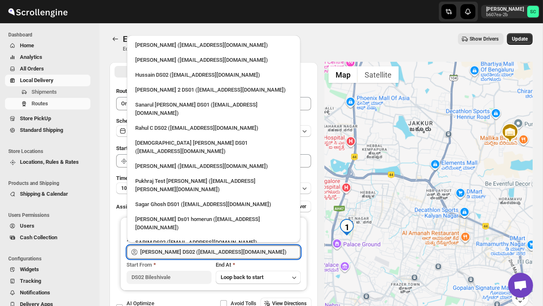
click at [248, 250] on input "[PERSON_NAME] DS02 ([EMAIL_ADDRESS][DOMAIN_NAME])" at bounding box center [220, 251] width 160 height 13
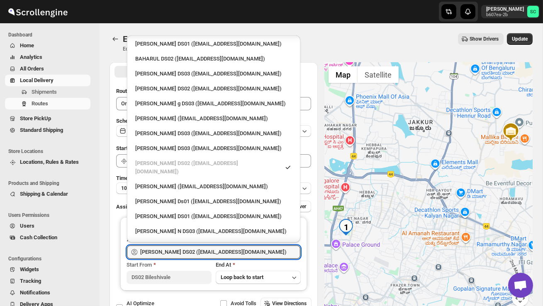
scroll to position [510, 0]
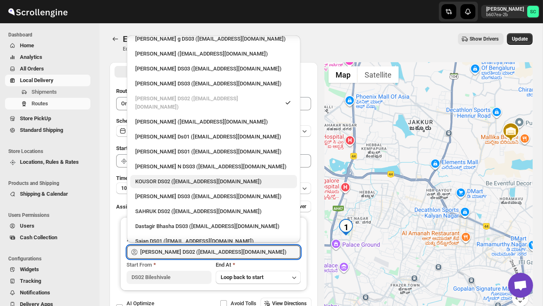
click at [182, 177] on div "KOUSOR DS02 ([EMAIL_ADDRESS][DOMAIN_NAME])" at bounding box center [213, 181] width 157 height 8
type input "KOUSOR DS02 ([EMAIL_ADDRESS][DOMAIN_NAME])"
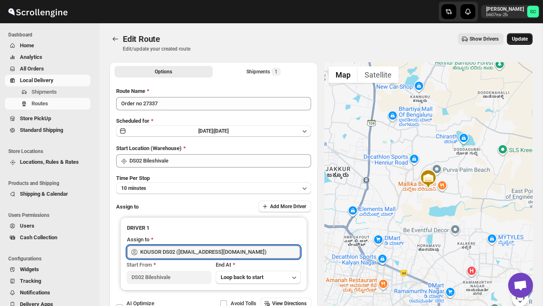
click at [522, 39] on span "Update" at bounding box center [519, 39] width 16 height 7
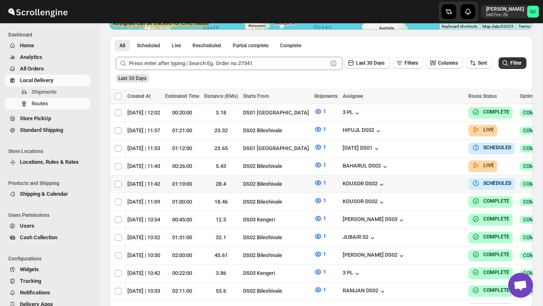
scroll to position [0, 139]
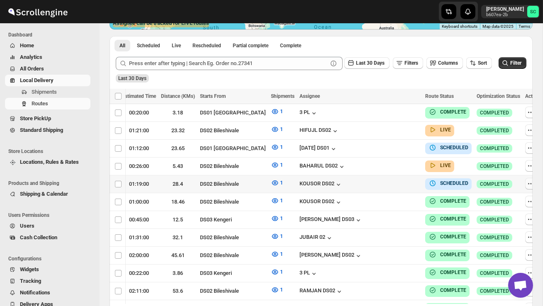
click at [526, 182] on icon "button" at bounding box center [530, 183] width 8 height 8
checkbox input "true"
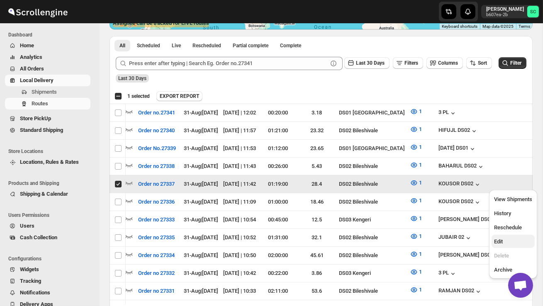
click at [511, 240] on span "Edit" at bounding box center [513, 241] width 38 height 8
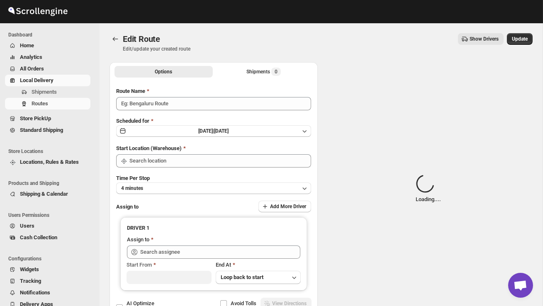
type input "Order no 27337"
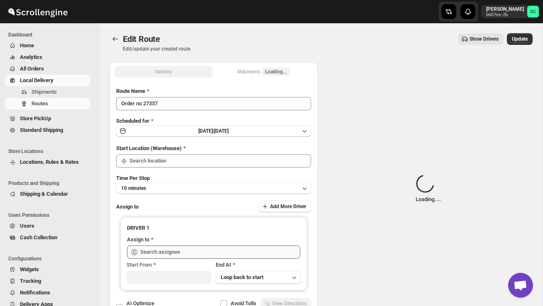
type input "DS02 Bileshivale"
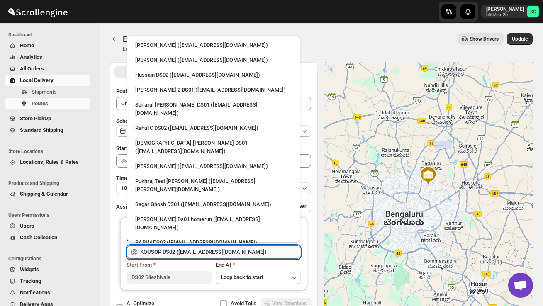
click at [274, 251] on input "KOUSOR DS02 ([EMAIL_ADDRESS][DOMAIN_NAME])" at bounding box center [220, 251] width 160 height 13
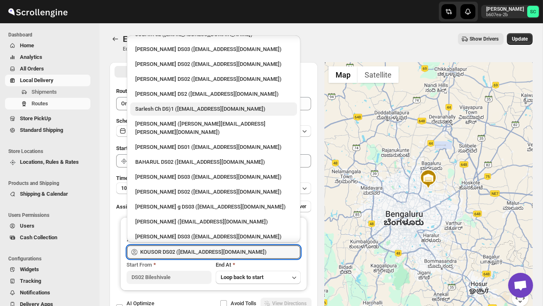
click at [194, 262] on div "[PERSON_NAME] DS02 ([EMAIL_ADDRESS][DOMAIN_NAME])" at bounding box center [213, 266] width 157 height 8
type input "[PERSON_NAME] DS02 ([EMAIL_ADDRESS][DOMAIN_NAME])"
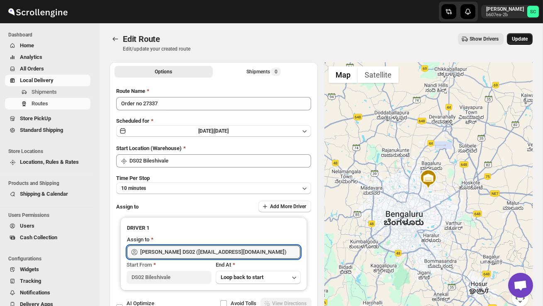
click at [519, 35] on button "Update" at bounding box center [519, 39] width 26 height 12
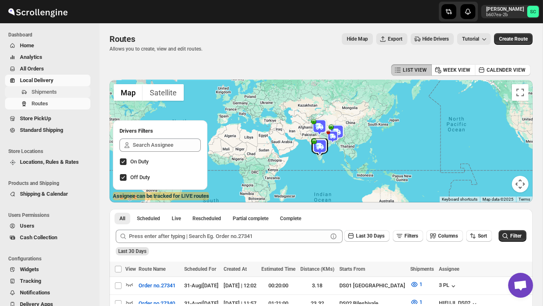
click at [46, 92] on span "Shipments" at bounding box center [44, 92] width 25 height 6
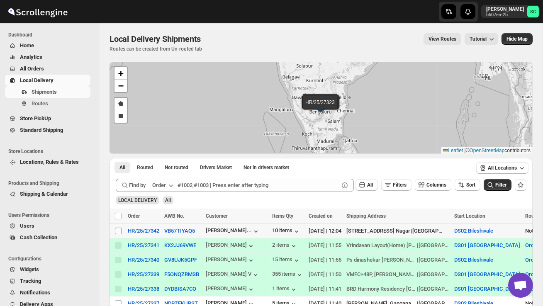
click at [117, 231] on input "Select shipment" at bounding box center [118, 231] width 7 height 7
checkbox input "true"
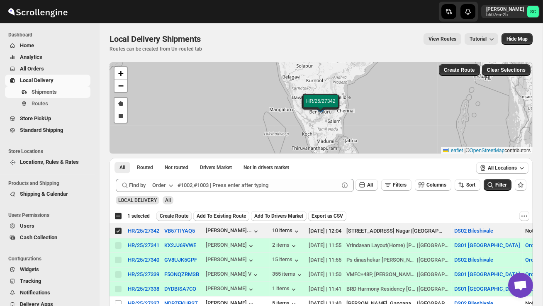
click at [184, 217] on span "Create Route" at bounding box center [174, 216] width 29 height 7
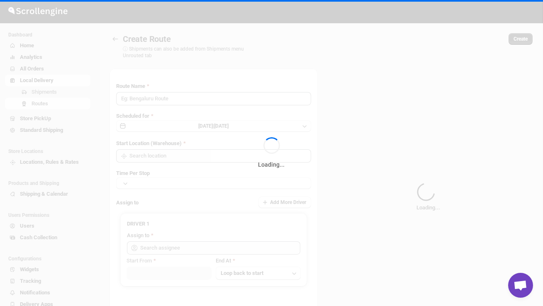
type input "Route - 31/08-1205"
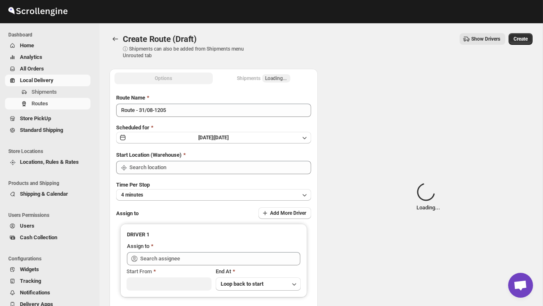
type input "DS02 Bileshivale"
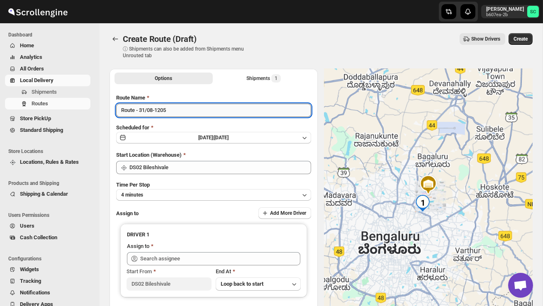
click at [187, 114] on input "Route - 31/08-1205" at bounding box center [213, 110] width 195 height 13
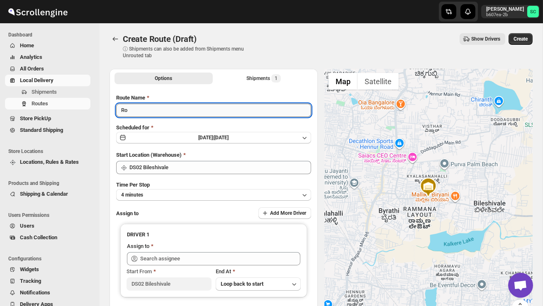
type input "R"
type input "Order no 27342"
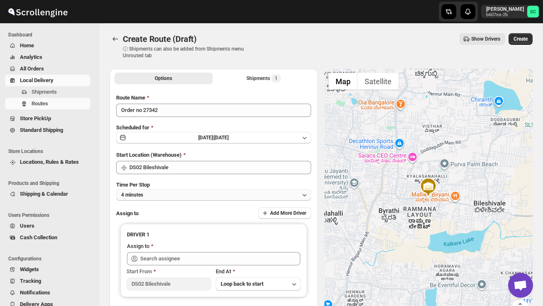
click at [207, 191] on button "4 minutes" at bounding box center [213, 195] width 195 height 12
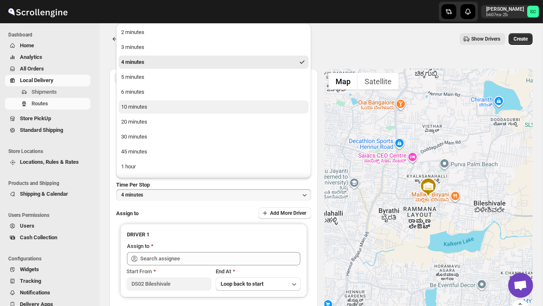
click at [173, 103] on button "10 minutes" at bounding box center [214, 106] width 190 height 13
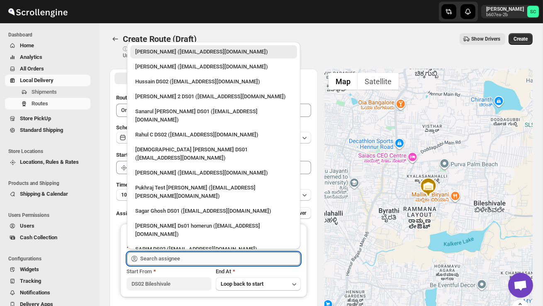
click at [181, 259] on input "text" at bounding box center [220, 258] width 160 height 13
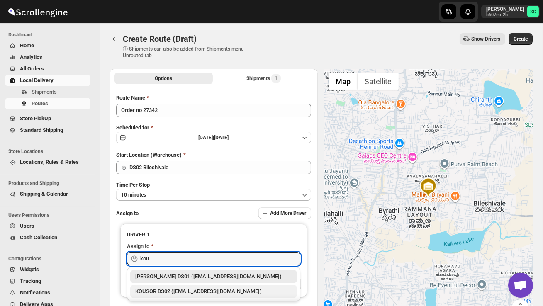
click at [192, 286] on div "KOUSOR DS02 ([EMAIL_ADDRESS][DOMAIN_NAME])" at bounding box center [213, 291] width 167 height 13
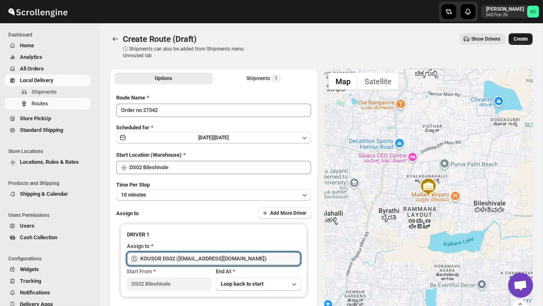
type input "KOUSOR DS02 ([EMAIL_ADDRESS][DOMAIN_NAME])"
click at [519, 40] on span "Create" at bounding box center [520, 39] width 14 height 7
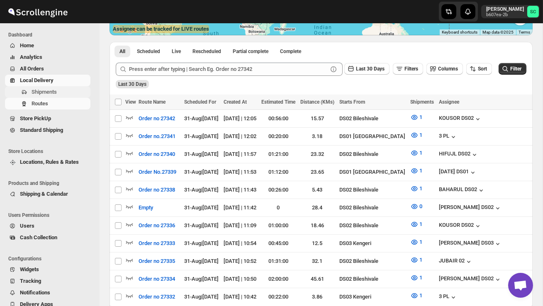
click at [55, 90] on span "Shipments" at bounding box center [44, 92] width 25 height 6
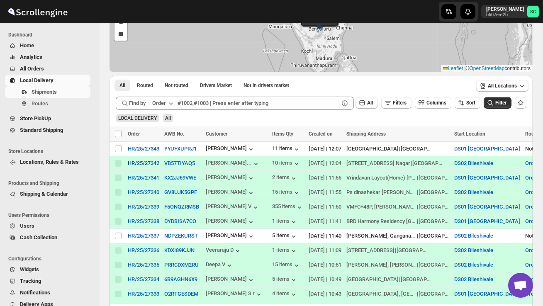
scroll to position [83, 0]
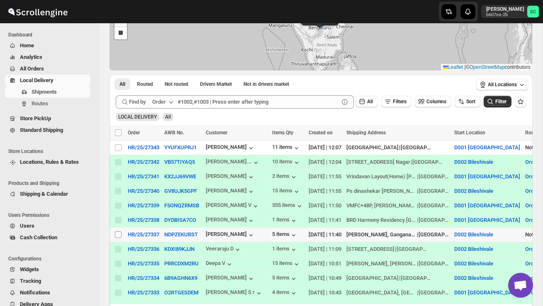
click at [119, 237] on input "Select shipment" at bounding box center [118, 234] width 7 height 7
checkbox input "true"
click at [180, 133] on span "Create Route" at bounding box center [174, 132] width 29 height 7
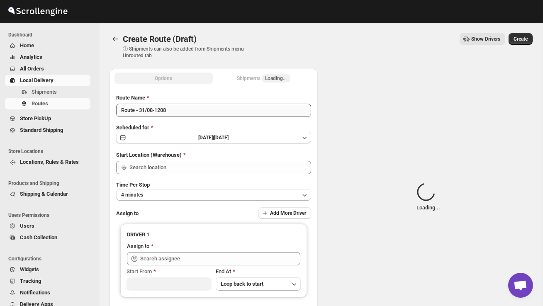
type input "DS02 Bileshivale"
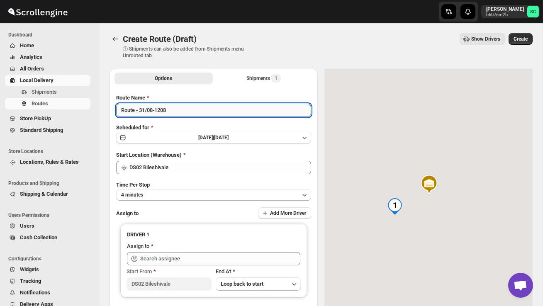
click at [180, 109] on input "Route - 31/08-1208" at bounding box center [213, 110] width 195 height 13
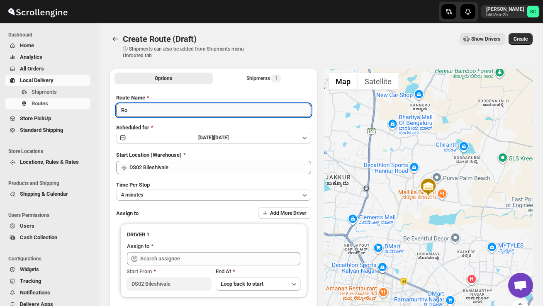
type input "R"
type input "Order no 27337"
click at [241, 194] on button "4 minutes" at bounding box center [213, 195] width 195 height 12
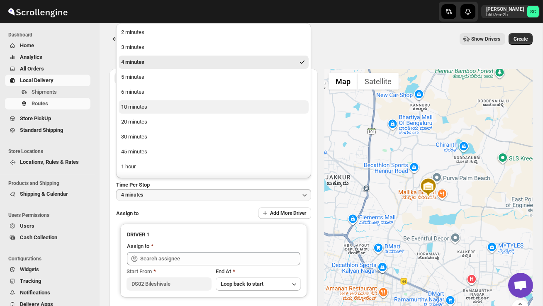
click at [187, 105] on button "10 minutes" at bounding box center [214, 106] width 190 height 13
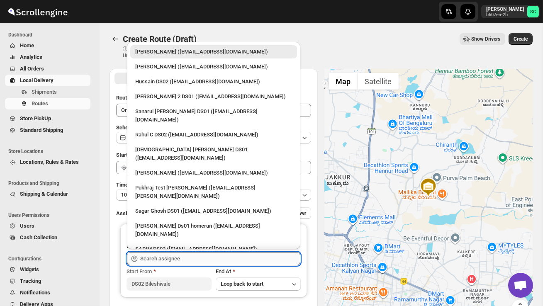
click at [182, 252] on input "text" at bounding box center [220, 258] width 160 height 13
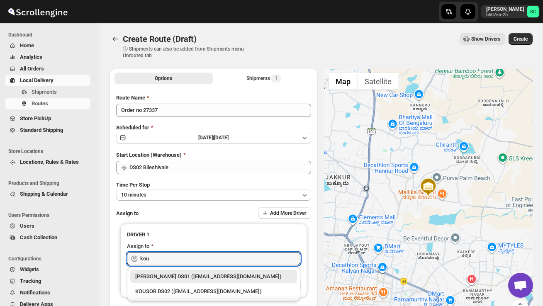
click at [204, 285] on div "KOUSOR DS02 ([EMAIL_ADDRESS][DOMAIN_NAME])" at bounding box center [213, 291] width 167 height 13
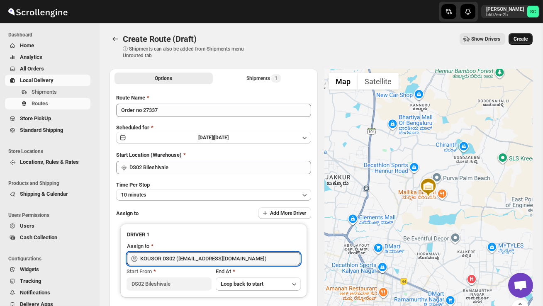
type input "KOUSOR DS02 ([EMAIL_ADDRESS][DOMAIN_NAME])"
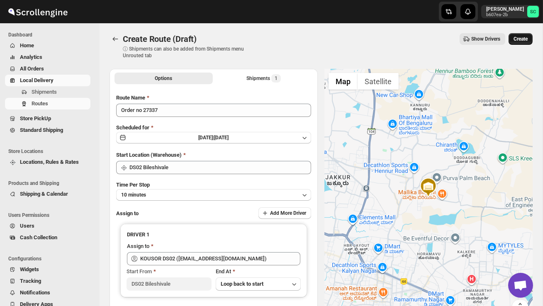
click at [523, 39] on span "Create" at bounding box center [520, 39] width 14 height 7
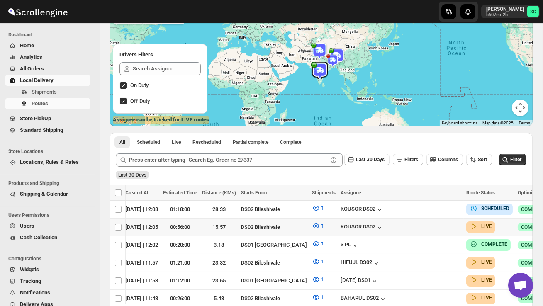
scroll to position [0, 139]
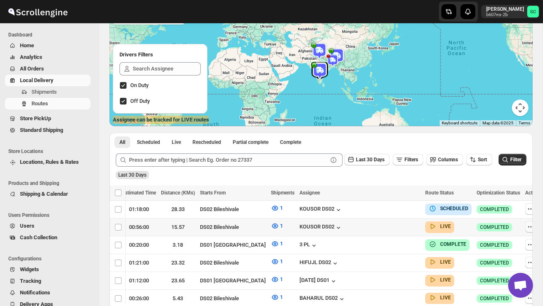
click at [526, 224] on icon "button" at bounding box center [530, 227] width 8 height 8
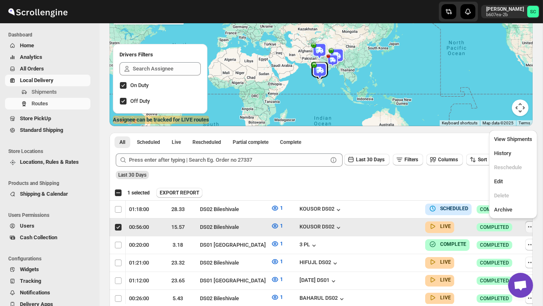
scroll to position [0, 0]
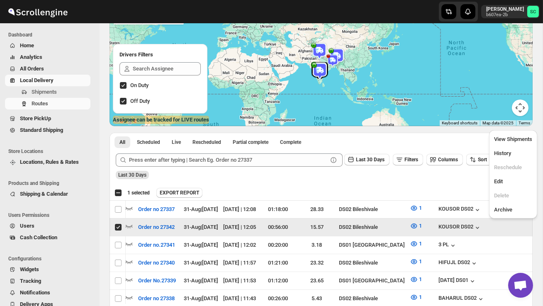
click at [511, 188] on ul "View Shipments History Reschedule Edit Delete Archive" at bounding box center [512, 175] width 43 height 84
checkbox input "false"
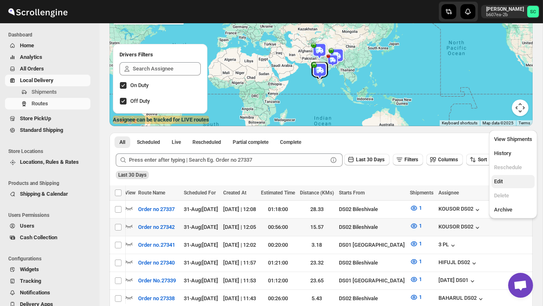
click at [511, 181] on span "Edit" at bounding box center [513, 181] width 38 height 8
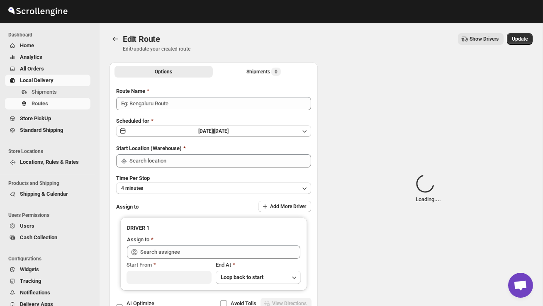
type input "Order no 27342"
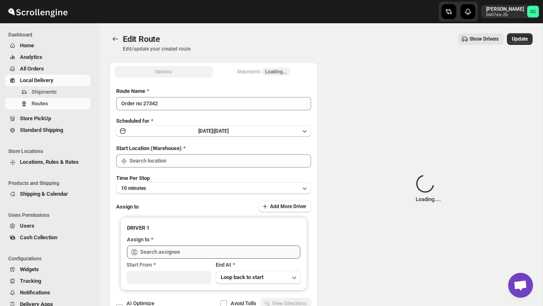
type input "DS02 Bileshivale"
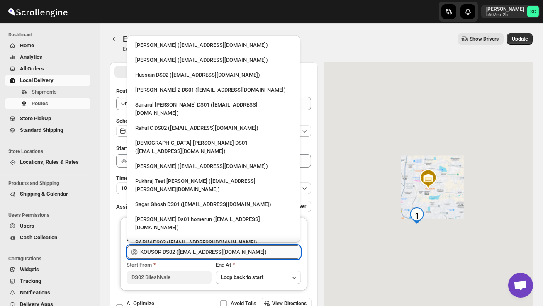
click at [262, 252] on input "KOUSOR DS02 ([EMAIL_ADDRESS][DOMAIN_NAME])" at bounding box center [220, 251] width 160 height 13
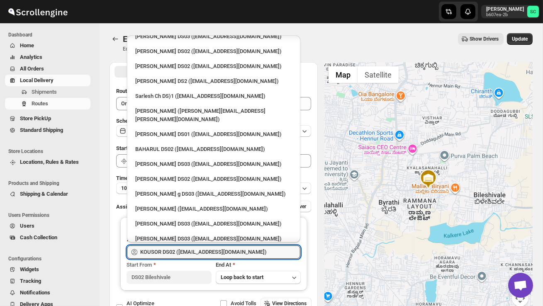
scroll to position [361, 0]
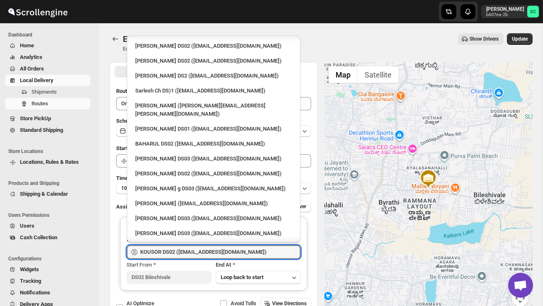
click at [205, 244] on div "[PERSON_NAME] DS02 ([EMAIL_ADDRESS][DOMAIN_NAME])" at bounding box center [213, 248] width 157 height 8
type input "[PERSON_NAME] DS02 ([EMAIL_ADDRESS][DOMAIN_NAME])"
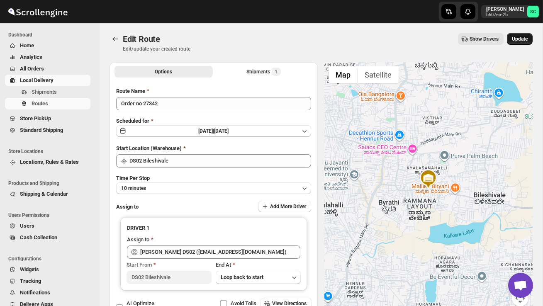
click at [520, 40] on span "Update" at bounding box center [519, 39] width 16 height 7
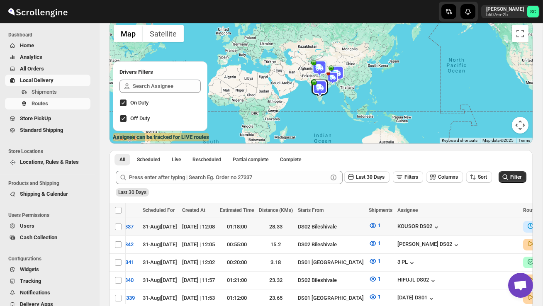
scroll to position [0, 139]
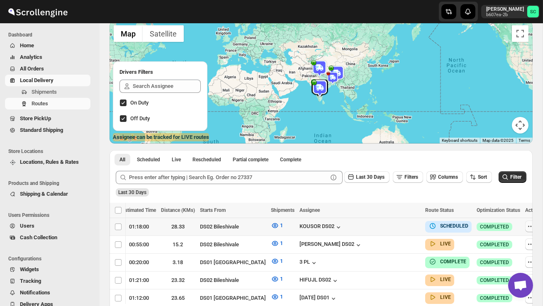
click at [526, 226] on icon "button" at bounding box center [530, 226] width 8 height 8
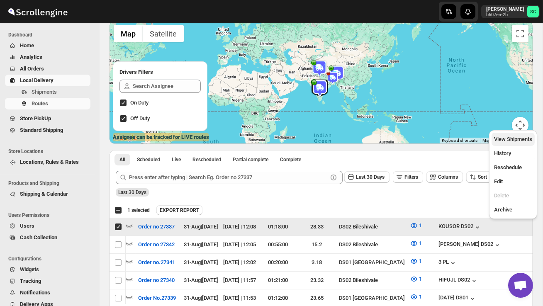
click at [504, 140] on span "View Shipments" at bounding box center [513, 139] width 38 height 6
checkbox input "false"
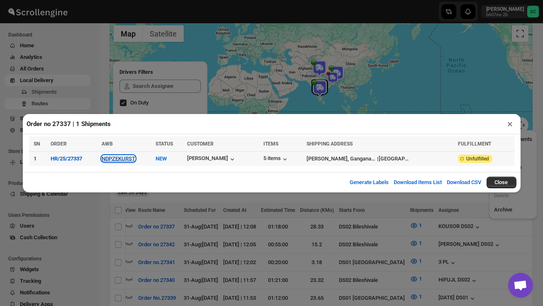
click at [128, 158] on button "NDPZEKURST" at bounding box center [119, 158] width 34 height 6
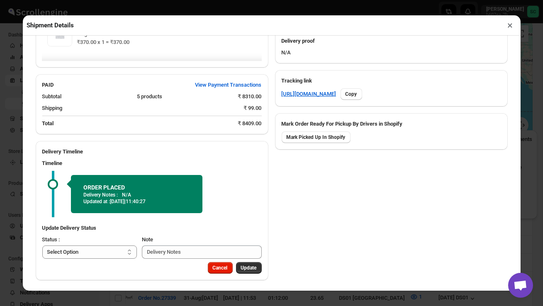
scroll to position [368, 0]
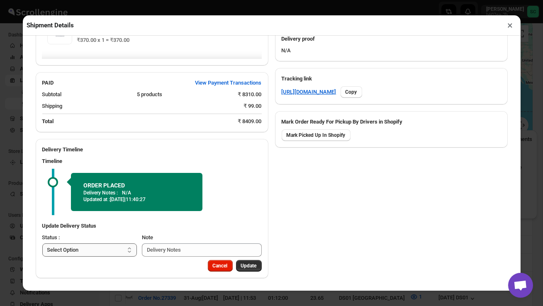
click at [119, 245] on select "Select Option PICKED UP OUT FOR DELIVERY RESCHEDULE DELIVERED CANCELLED" at bounding box center [89, 249] width 95 height 13
select select "PICKED_UP"
click at [244, 264] on span "Pick Products" at bounding box center [240, 265] width 31 height 7
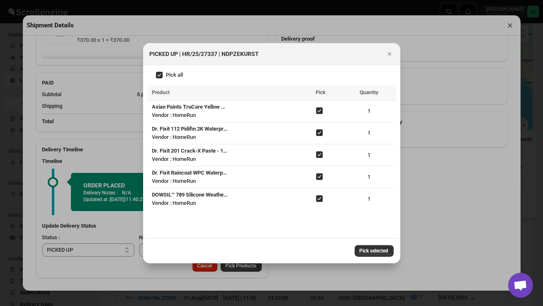
click at [380, 253] on span "Pick selected" at bounding box center [373, 250] width 29 height 7
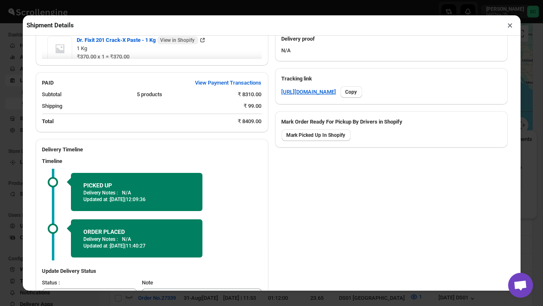
click at [102, 248] on p "Updated at : [DATE] | 11:40:27" at bounding box center [136, 245] width 107 height 7
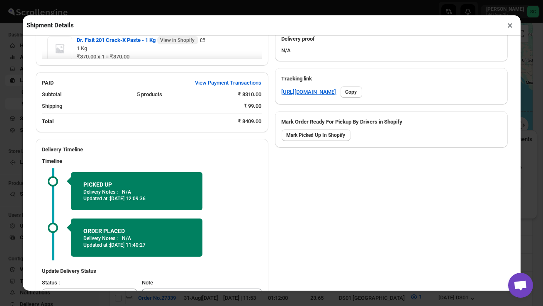
scroll to position [413, 0]
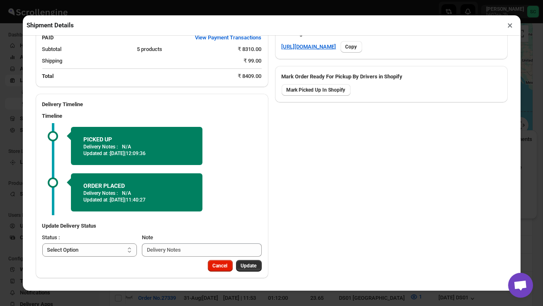
click at [102, 248] on select "Select Option PICKED UP OUT FOR DELIVERY RESCHEDULE DELIVERED CANCELLED" at bounding box center [89, 249] width 95 height 13
select select "OUT_FOR_DELIVERY"
click at [244, 268] on span "Update" at bounding box center [249, 265] width 16 height 7
select select
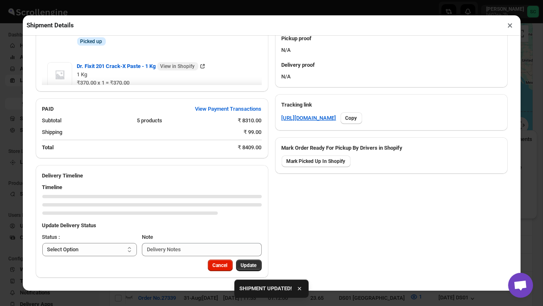
scroll to position [342, 0]
click at [514, 24] on button "×" at bounding box center [510, 25] width 12 height 12
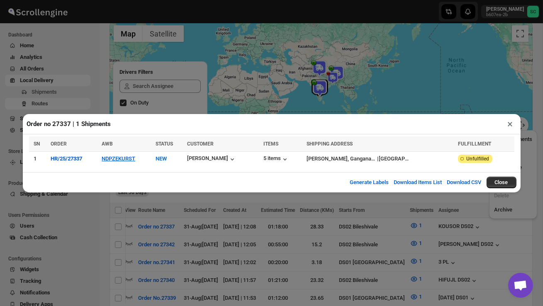
click at [509, 120] on button "×" at bounding box center [510, 124] width 12 height 12
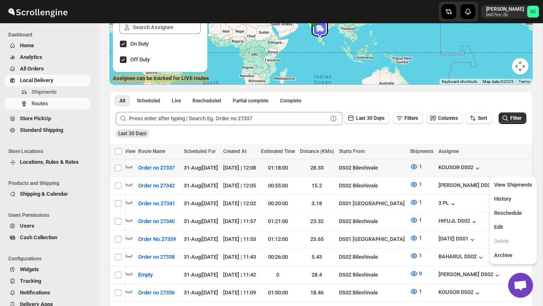
scroll to position [122, 0]
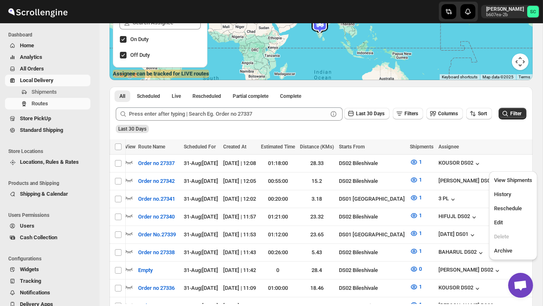
click at [458, 134] on div "Submit Last 30 Days Filters Columns Sort Filter Last 30 Days" at bounding box center [320, 120] width 423 height 38
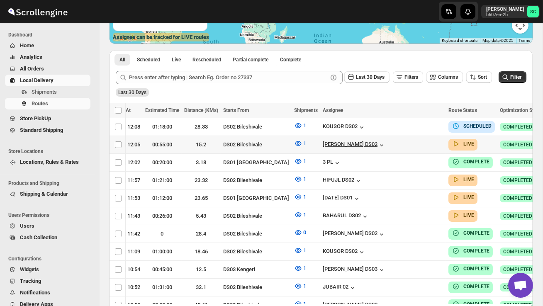
scroll to position [0, 139]
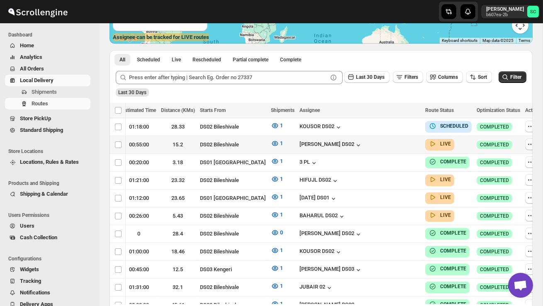
click at [526, 144] on icon "button" at bounding box center [530, 144] width 8 height 8
checkbox input "true"
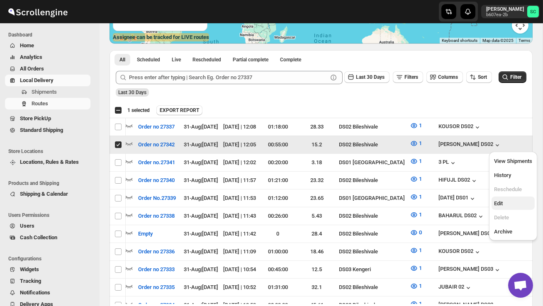
click at [509, 204] on span "Edit" at bounding box center [513, 203] width 38 height 8
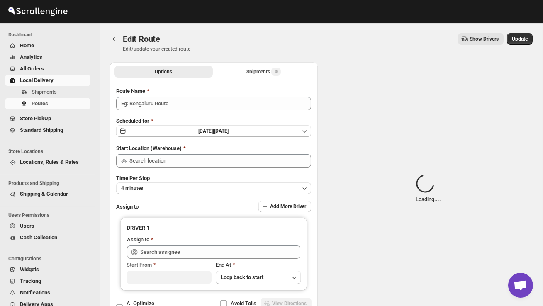
type input "Order no 27342"
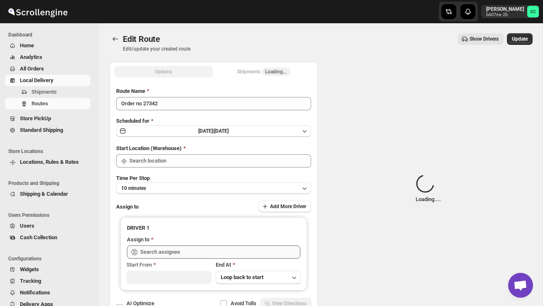
type input "DS02 Bileshivale"
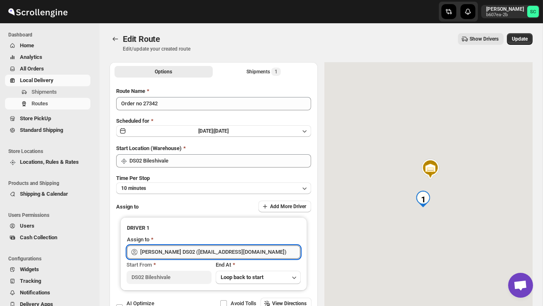
click at [264, 253] on input "[PERSON_NAME] DS02 ([EMAIL_ADDRESS][DOMAIN_NAME])" at bounding box center [220, 251] width 160 height 13
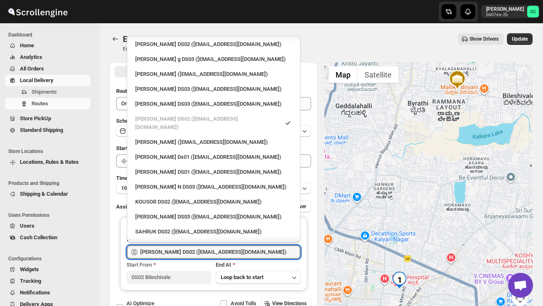
scroll to position [491, 0]
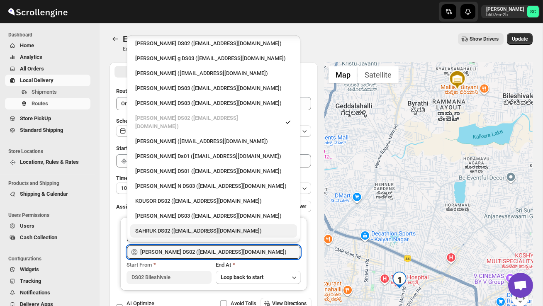
click at [205, 227] on div "SAHRUK DS02 ([EMAIL_ADDRESS][DOMAIN_NAME])" at bounding box center [213, 231] width 157 height 8
type input "SAHRUK DS02 ([EMAIL_ADDRESS][DOMAIN_NAME])"
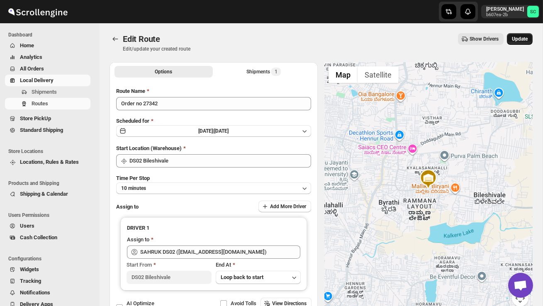
click at [515, 34] on button "Update" at bounding box center [519, 39] width 26 height 12
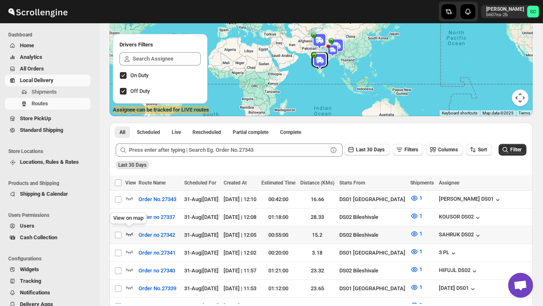
click at [128, 233] on icon "button" at bounding box center [129, 234] width 8 height 8
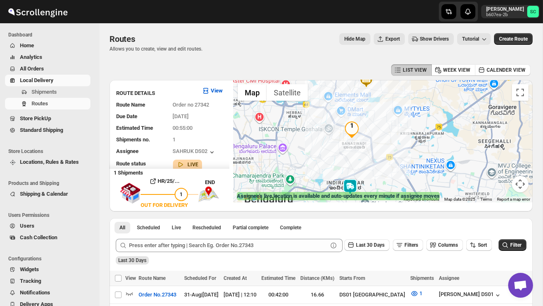
drag, startPoint x: 378, startPoint y: 157, endPoint x: 345, endPoint y: 128, distance: 43.5
click at [344, 128] on div "To navigate, press the arrow keys." at bounding box center [382, 141] width 299 height 122
click at [353, 183] on img at bounding box center [350, 187] width 17 height 17
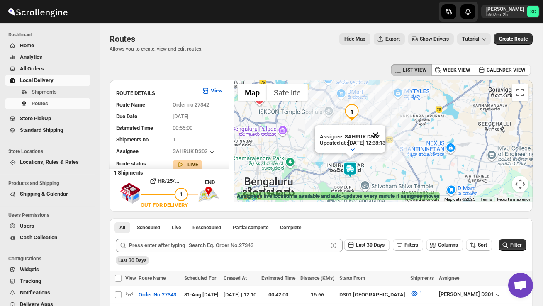
click at [385, 136] on button "Close" at bounding box center [375, 135] width 20 height 20
click at [380, 163] on div "To navigate, press the arrow keys." at bounding box center [382, 141] width 299 height 122
click at [380, 164] on div "To navigate, press the arrow keys." at bounding box center [382, 141] width 299 height 122
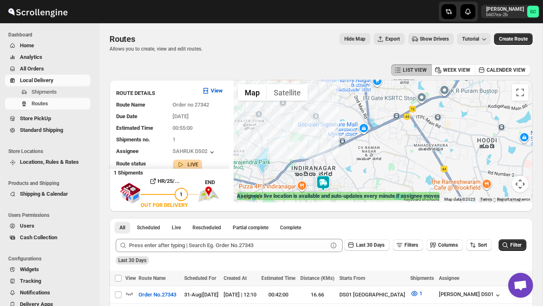
drag, startPoint x: 376, startPoint y: 166, endPoint x: 375, endPoint y: 159, distance: 7.2
click at [375, 159] on div at bounding box center [382, 141] width 299 height 122
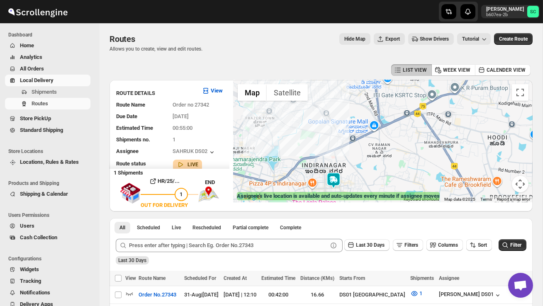
drag, startPoint x: 359, startPoint y: 150, endPoint x: 371, endPoint y: 154, distance: 13.1
click at [371, 154] on div at bounding box center [382, 141] width 299 height 122
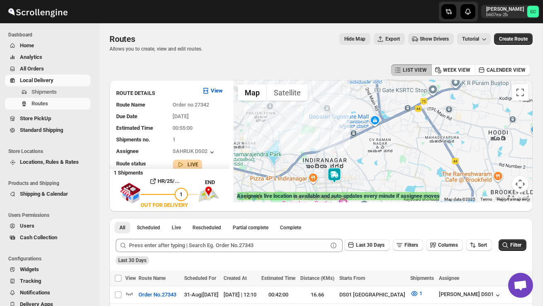
click at [338, 170] on img at bounding box center [334, 175] width 17 height 17
click at [332, 167] on img at bounding box center [334, 175] width 17 height 17
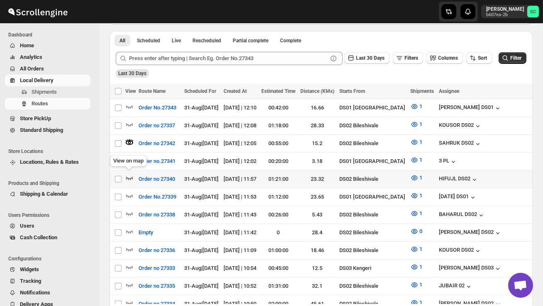
click at [130, 174] on icon "button" at bounding box center [129, 178] width 8 height 8
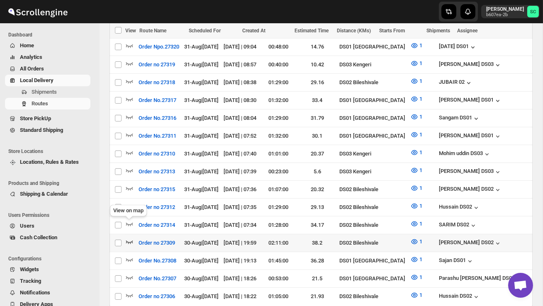
click at [130, 237] on icon "button" at bounding box center [129, 241] width 8 height 8
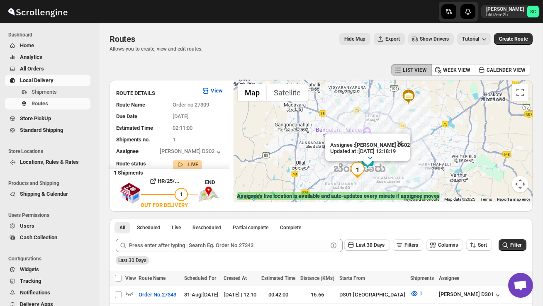
click at [415, 170] on div "Assignee : [PERSON_NAME] DS02 Updated at : [DATE] 12:18:19 Duty mode Enabled Ba…" at bounding box center [382, 141] width 299 height 122
click at [403, 143] on button "Close" at bounding box center [400, 143] width 20 height 20
click at [393, 165] on div at bounding box center [382, 141] width 299 height 122
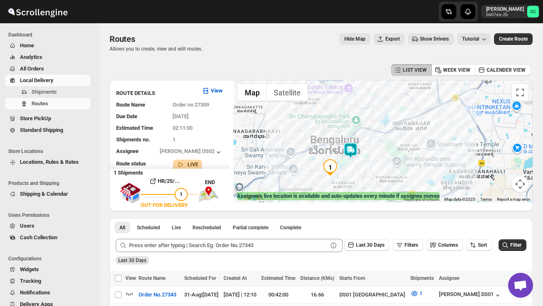
drag, startPoint x: 368, startPoint y: 182, endPoint x: 379, endPoint y: 153, distance: 30.3
click at [378, 154] on div at bounding box center [382, 141] width 299 height 122
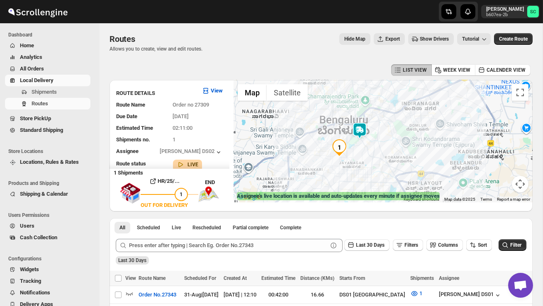
click at [379, 153] on div at bounding box center [382, 141] width 299 height 122
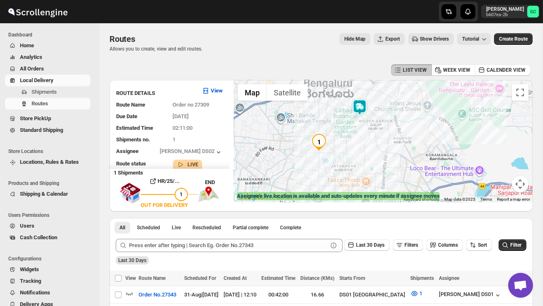
drag, startPoint x: 286, startPoint y: 167, endPoint x: 305, endPoint y: 160, distance: 19.9
click at [305, 160] on div at bounding box center [382, 141] width 299 height 122
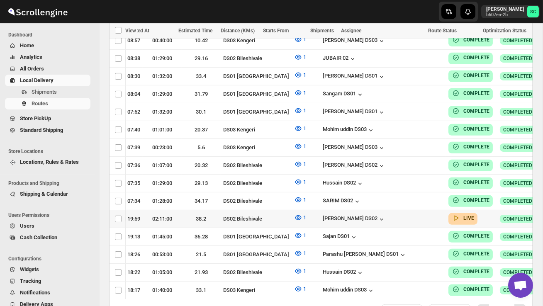
scroll to position [0, 139]
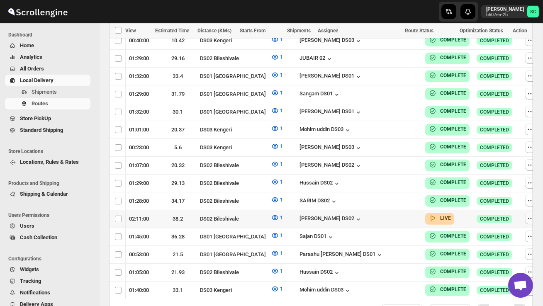
click at [526, 214] on icon "button" at bounding box center [530, 218] width 8 height 8
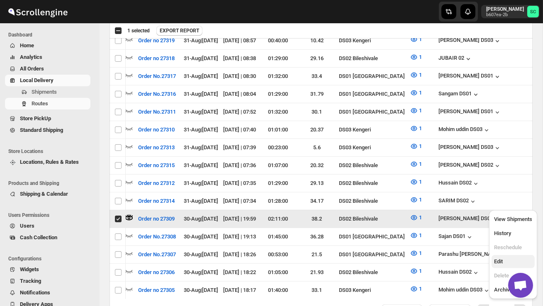
click at [513, 255] on button "Edit" at bounding box center [512, 261] width 43 height 13
checkbox input "false"
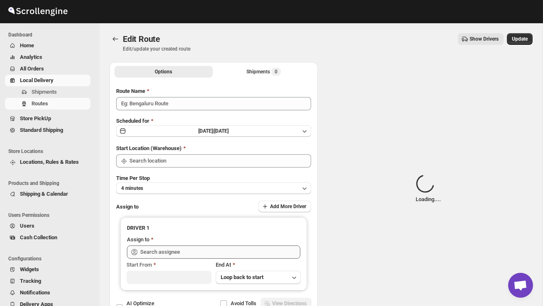
type input "Order no 27309"
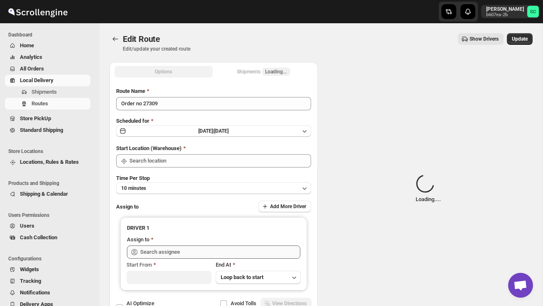
type input "DS02 Bileshivale"
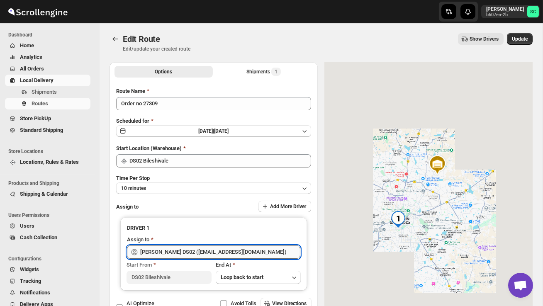
click at [256, 247] on input "[PERSON_NAME] DS02 ([EMAIL_ADDRESS][DOMAIN_NAME])" at bounding box center [220, 251] width 160 height 13
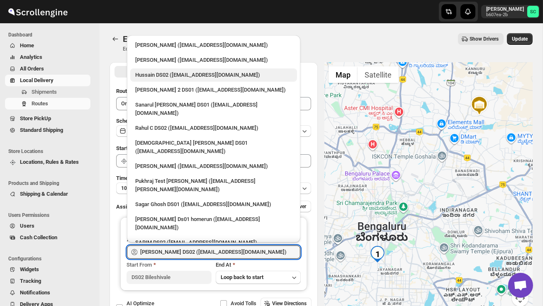
click at [181, 77] on div "Hussain DS02 ([EMAIL_ADDRESS][DOMAIN_NAME])" at bounding box center [213, 75] width 157 height 8
type input "Hussain DS02 ([EMAIL_ADDRESS][DOMAIN_NAME])"
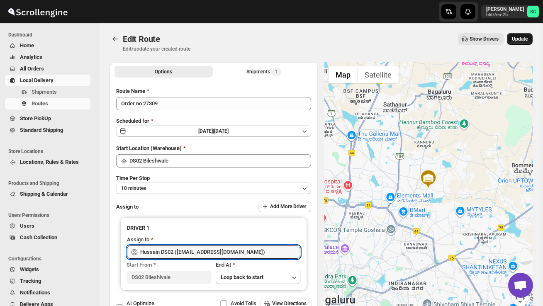
click at [521, 39] on span "Update" at bounding box center [519, 39] width 16 height 7
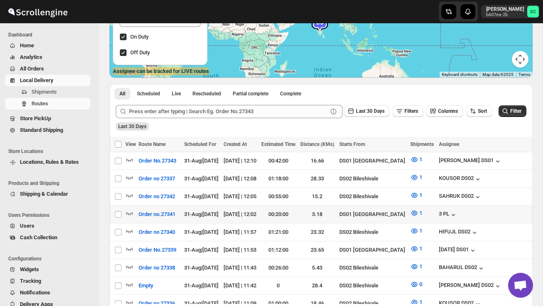
scroll to position [127, 0]
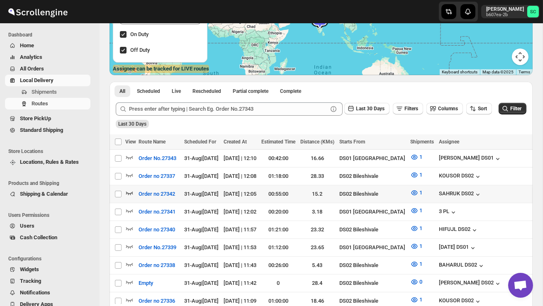
click at [131, 194] on icon "button" at bounding box center [129, 193] width 8 height 8
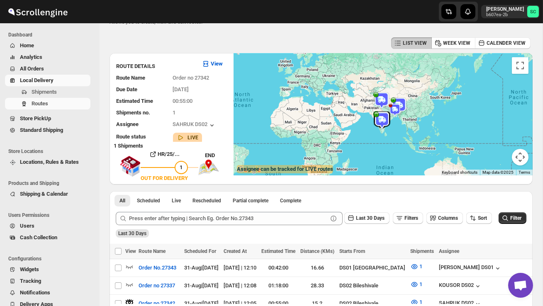
scroll to position [0, 0]
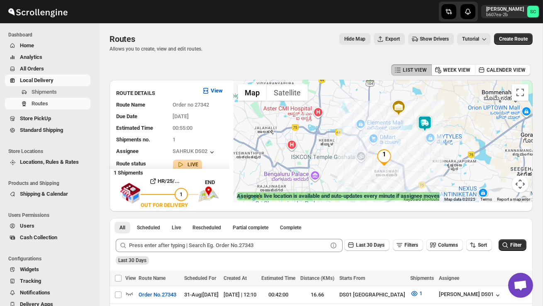
click at [426, 119] on img at bounding box center [424, 123] width 17 height 17
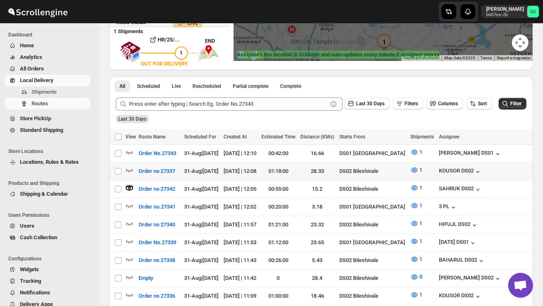
scroll to position [144, 0]
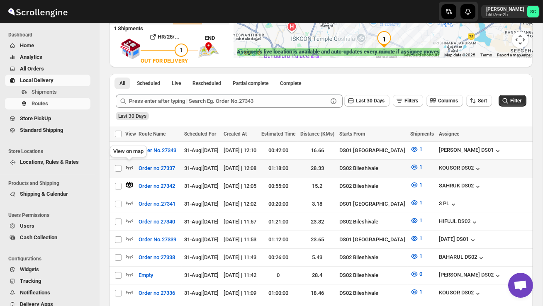
click at [131, 165] on icon "button" at bounding box center [129, 167] width 8 height 8
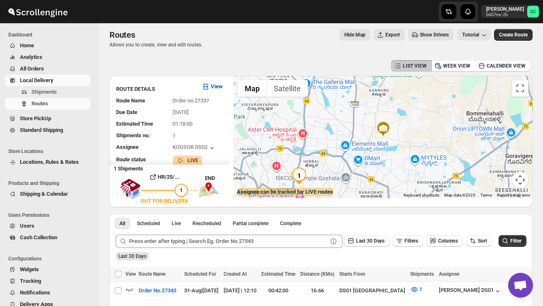
scroll to position [0, 0]
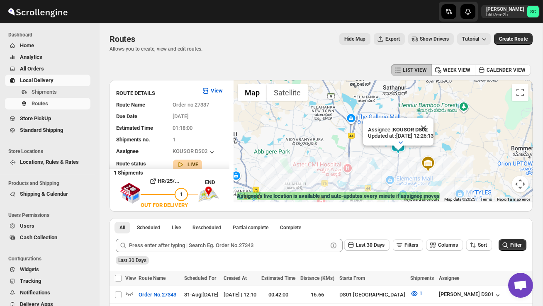
drag, startPoint x: 353, startPoint y: 140, endPoint x: 353, endPoint y: 153, distance: 12.8
click at [353, 153] on div "Assignee : KOUSOR DS02 Updated at : [DATE] 12:26:13 Duty mode Enabled Battery p…" at bounding box center [382, 141] width 299 height 122
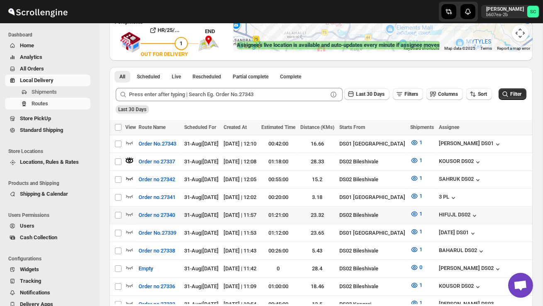
scroll to position [172, 0]
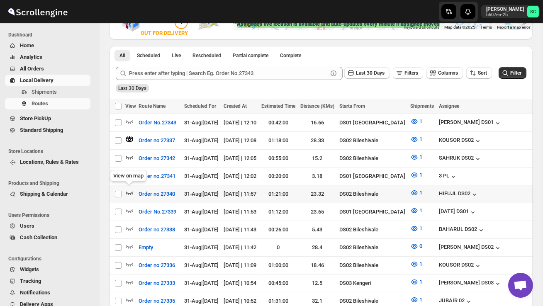
click at [127, 190] on icon "button" at bounding box center [129, 193] width 8 height 8
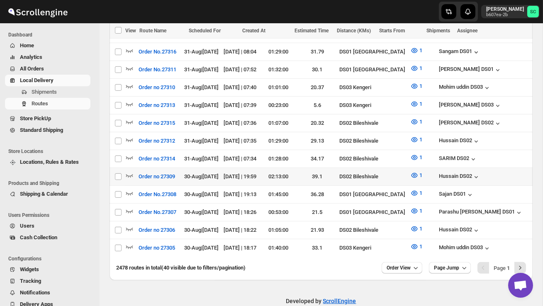
scroll to position [0, 0]
click at [130, 171] on icon "button" at bounding box center [129, 175] width 8 height 8
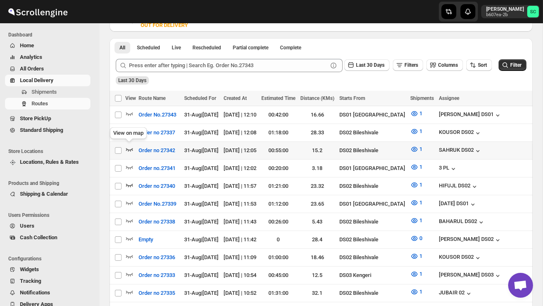
click at [130, 145] on icon "button" at bounding box center [129, 149] width 8 height 8
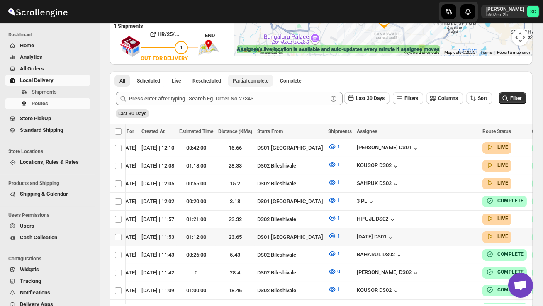
scroll to position [0, 84]
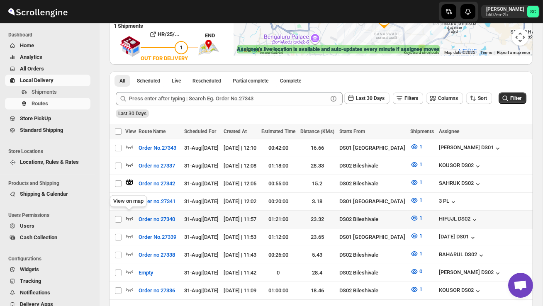
click at [132, 217] on icon "button" at bounding box center [129, 218] width 7 height 3
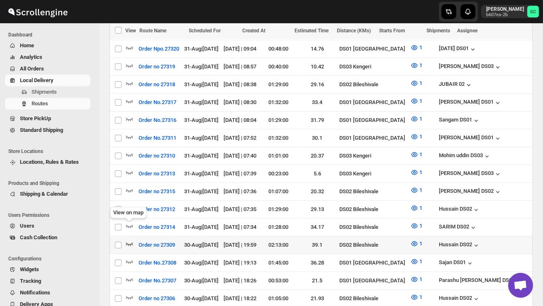
click at [128, 240] on icon "button" at bounding box center [129, 244] width 8 height 8
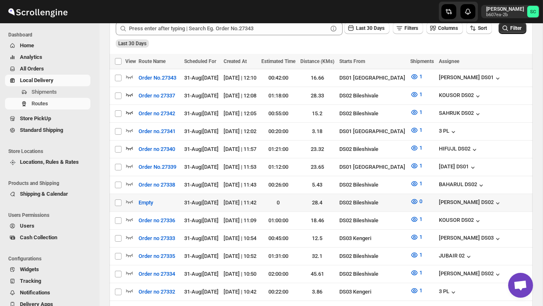
scroll to position [219, 0]
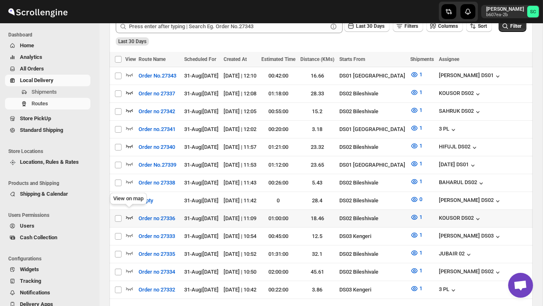
click at [126, 216] on icon "button" at bounding box center [129, 217] width 7 height 3
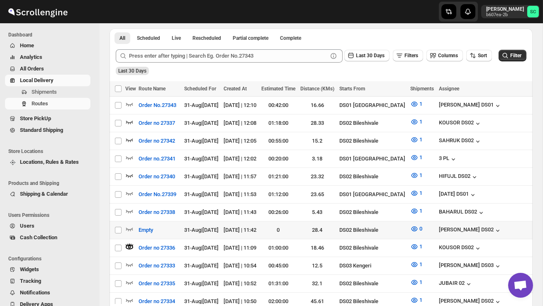
scroll to position [197, 0]
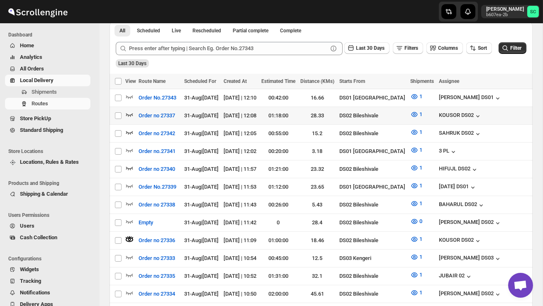
click at [129, 113] on icon "button" at bounding box center [129, 114] width 8 height 8
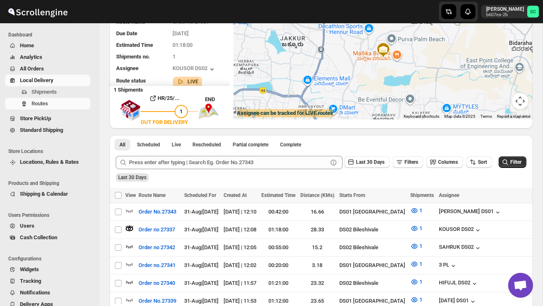
scroll to position [0, 0]
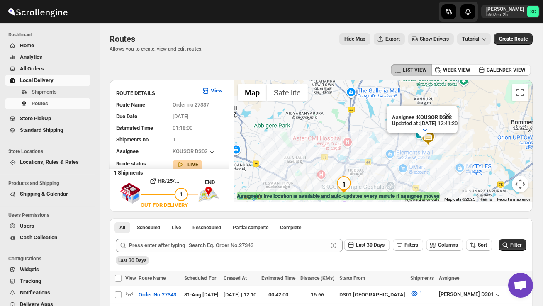
click at [407, 145] on div "Assignee : KOUSOR DS02 Updated at : [DATE] 12:41:20 Duty mode Enabled Battery p…" at bounding box center [382, 141] width 299 height 122
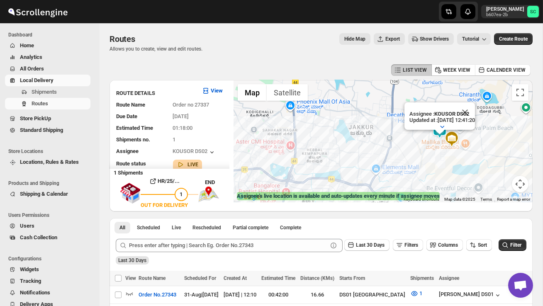
click at [432, 152] on div "Assignee : KOUSOR DS02 Updated at : [DATE] 12:41:20 Duty mode Enabled Battery p…" at bounding box center [382, 141] width 299 height 122
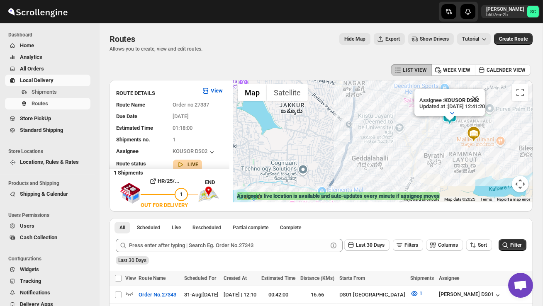
click at [442, 161] on div "Assignee : KOUSOR DS02 Updated at : [DATE] 12:41:20 Duty mode Enabled Battery p…" at bounding box center [382, 141] width 299 height 122
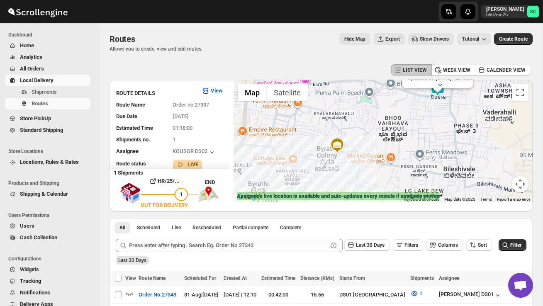
drag, startPoint x: 376, startPoint y: 161, endPoint x: 352, endPoint y: 99, distance: 67.0
click at [352, 99] on div "Assignee : KOUSOR DS02 Updated at : 31/08/2025, 12:45:08 Duty mode Enabled Batt…" at bounding box center [382, 141] width 299 height 122
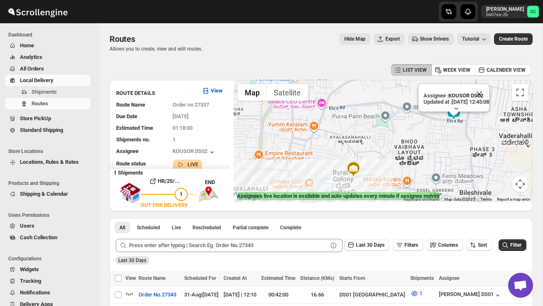
drag, startPoint x: 353, startPoint y: 107, endPoint x: 370, endPoint y: 130, distance: 28.4
click at [370, 131] on div "Assignee : KOUSOR DS02 Updated at : 31/08/2025, 12:45:08 Duty mode Enabled Batt…" at bounding box center [382, 141] width 299 height 122
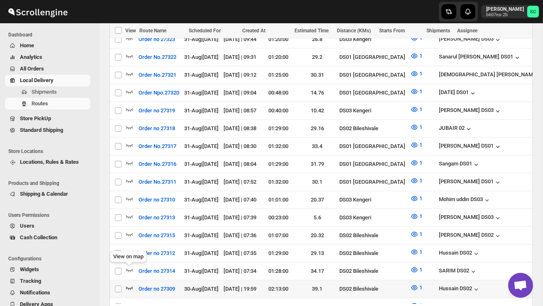
click at [129, 284] on icon "button" at bounding box center [129, 288] width 8 height 8
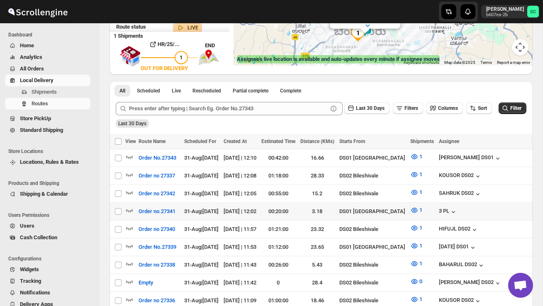
scroll to position [138, 0]
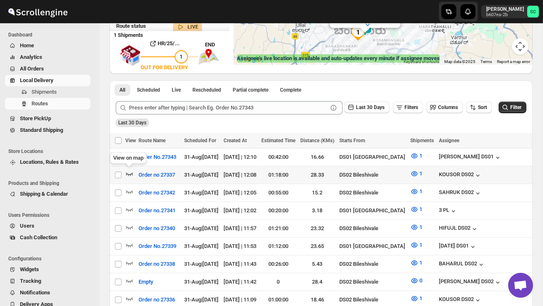
click at [128, 176] on icon "button" at bounding box center [129, 174] width 8 height 8
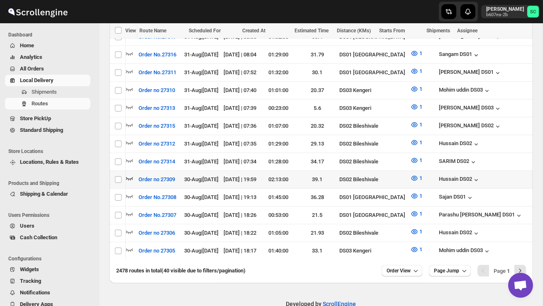
scroll to position [0, 0]
click at [131, 174] on icon "button" at bounding box center [129, 178] width 8 height 8
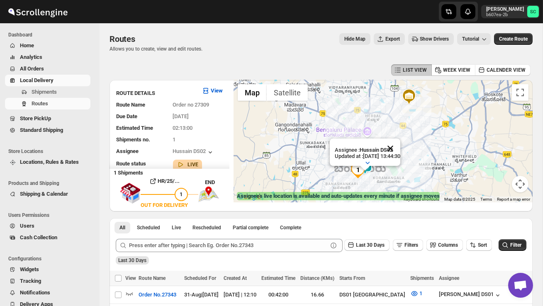
click at [400, 146] on button "Close" at bounding box center [390, 148] width 20 height 20
click at [393, 160] on div at bounding box center [382, 141] width 299 height 122
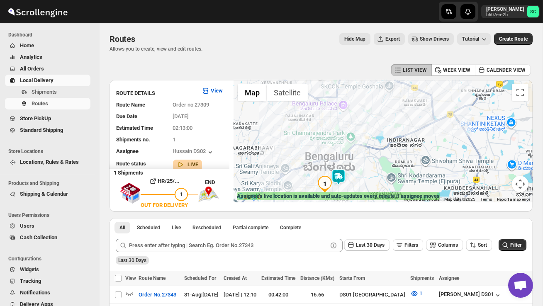
drag, startPoint x: 376, startPoint y: 182, endPoint x: 375, endPoint y: 160, distance: 22.0
click at [376, 161] on div at bounding box center [382, 141] width 299 height 122
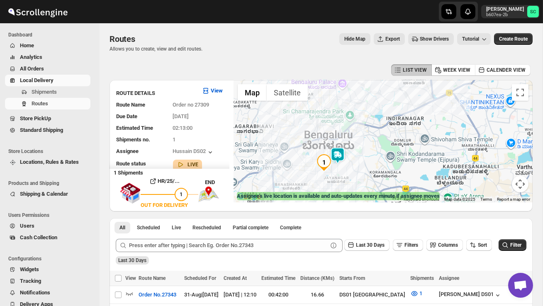
click at [375, 160] on div at bounding box center [382, 141] width 299 height 122
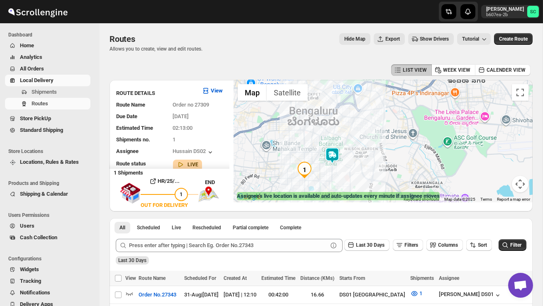
drag, startPoint x: 336, startPoint y: 180, endPoint x: 369, endPoint y: 177, distance: 33.3
click at [368, 177] on div at bounding box center [382, 141] width 299 height 122
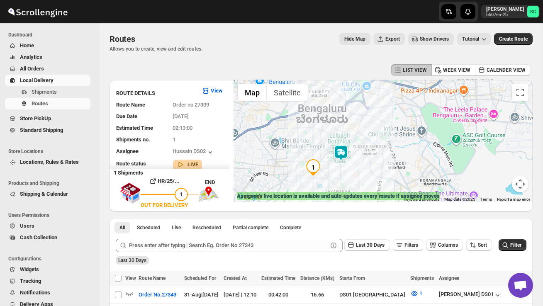
click at [369, 177] on div at bounding box center [382, 141] width 299 height 122
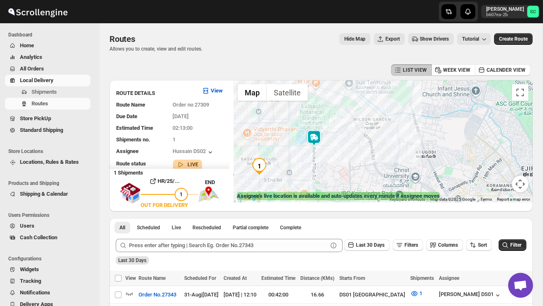
click at [342, 167] on div at bounding box center [382, 141] width 299 height 122
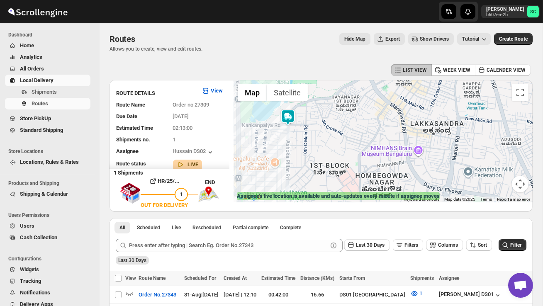
drag, startPoint x: 315, startPoint y: 148, endPoint x: 330, endPoint y: 148, distance: 14.9
click at [325, 148] on div at bounding box center [382, 141] width 299 height 122
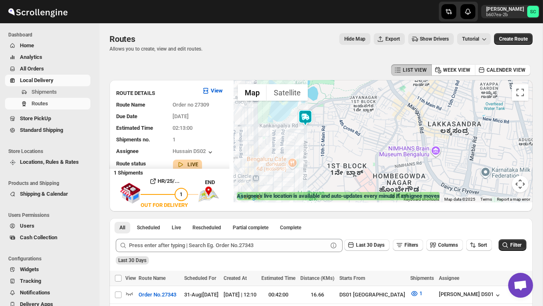
click at [307, 115] on img at bounding box center [305, 117] width 17 height 17
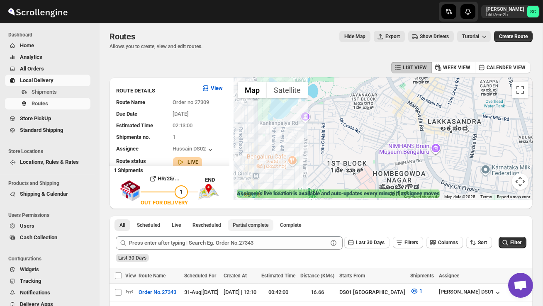
scroll to position [4, 0]
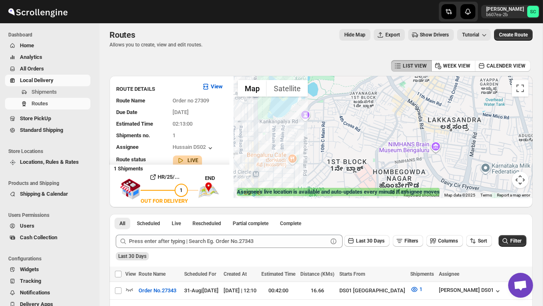
drag, startPoint x: 318, startPoint y: 165, endPoint x: 428, endPoint y: 162, distance: 109.5
click at [424, 164] on div "To navigate, press the arrow keys." at bounding box center [382, 137] width 299 height 122
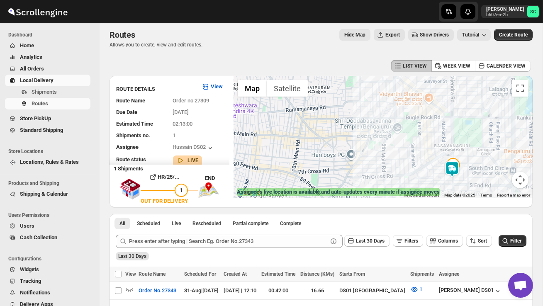
drag, startPoint x: 418, startPoint y: 162, endPoint x: 386, endPoint y: 168, distance: 32.8
click at [386, 168] on div "To navigate, press the arrow keys." at bounding box center [382, 137] width 299 height 122
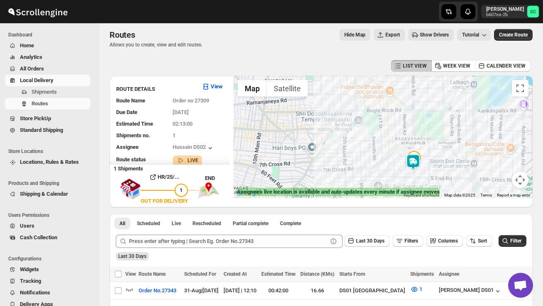
drag, startPoint x: 404, startPoint y: 172, endPoint x: 396, endPoint y: 155, distance: 18.4
click at [396, 155] on div "To navigate, press the arrow keys." at bounding box center [382, 137] width 299 height 122
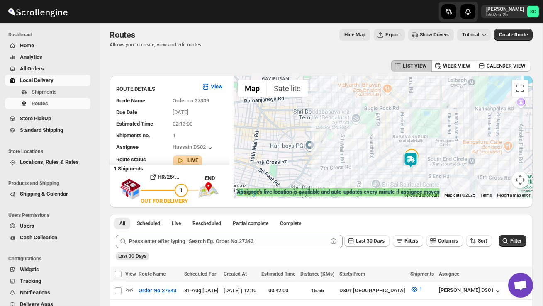
click at [397, 161] on div "To navigate, press the arrow keys." at bounding box center [382, 137] width 299 height 122
click at [397, 162] on div "To navigate, press the arrow keys." at bounding box center [382, 137] width 299 height 122
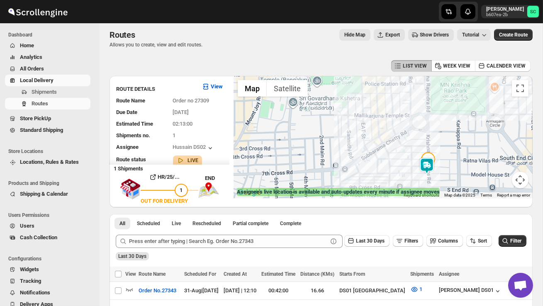
drag, startPoint x: 409, startPoint y: 174, endPoint x: 380, endPoint y: 167, distance: 30.1
click at [381, 167] on div "To navigate, press the arrow keys." at bounding box center [382, 137] width 299 height 122
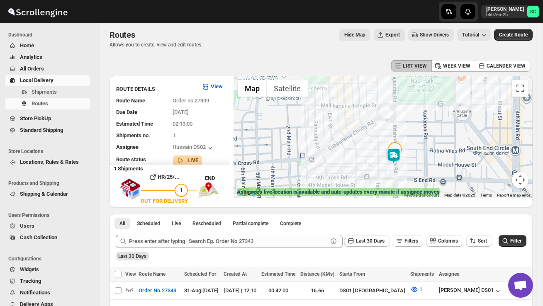
click at [402, 169] on div "To navigate, press the arrow keys." at bounding box center [382, 137] width 299 height 122
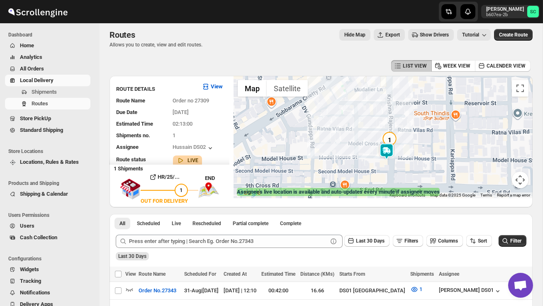
click at [402, 170] on div "To navigate, press the arrow keys." at bounding box center [382, 137] width 299 height 122
click at [393, 168] on div "To navigate, press the arrow keys." at bounding box center [382, 137] width 299 height 122
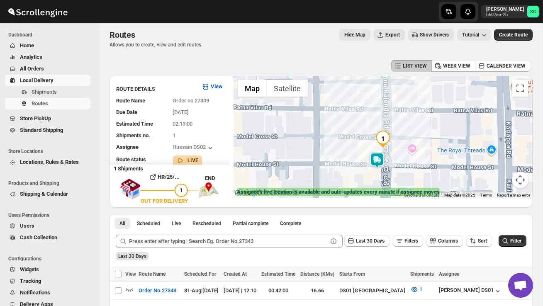
drag, startPoint x: 416, startPoint y: 156, endPoint x: 410, endPoint y: 174, distance: 19.1
click at [410, 175] on div "To navigate, press the arrow keys." at bounding box center [382, 137] width 299 height 122
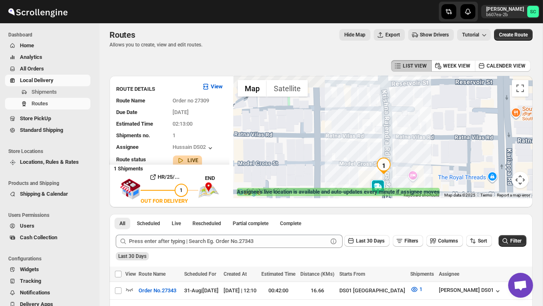
drag, startPoint x: 419, startPoint y: 135, endPoint x: 420, endPoint y: 162, distance: 26.6
click at [420, 162] on div "To navigate, press the arrow keys." at bounding box center [382, 137] width 299 height 122
click at [521, 179] on button "Map camera controls" at bounding box center [519, 180] width 17 height 17
click at [503, 183] on button "Zoom out" at bounding box center [499, 180] width 17 height 17
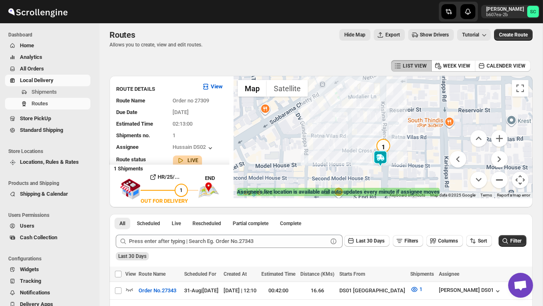
click at [503, 183] on button "Zoom out" at bounding box center [499, 180] width 17 height 17
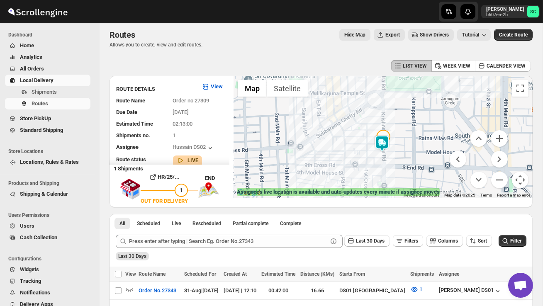
click at [523, 177] on button "Map camera controls" at bounding box center [519, 180] width 17 height 17
click at [520, 175] on button "Map camera controls" at bounding box center [519, 180] width 17 height 17
click at [501, 140] on button "Zoom in" at bounding box center [499, 138] width 17 height 17
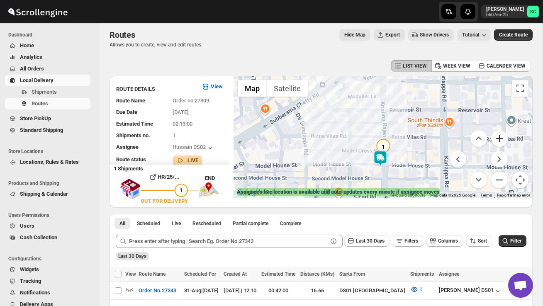
click at [501, 140] on button "Zoom in" at bounding box center [499, 138] width 17 height 17
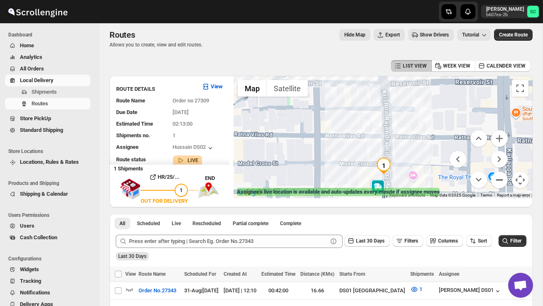
click at [500, 183] on button "Zoom out" at bounding box center [499, 180] width 17 height 17
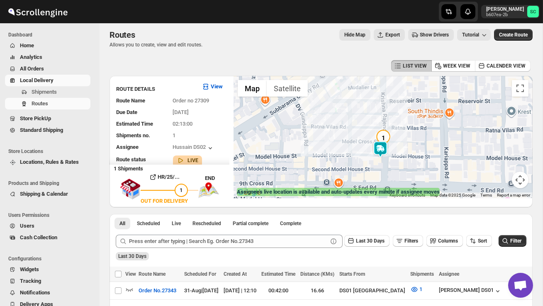
drag, startPoint x: 417, startPoint y: 171, endPoint x: 417, endPoint y: 152, distance: 19.5
click at [417, 152] on div "To navigate, press the arrow keys." at bounding box center [382, 137] width 299 height 122
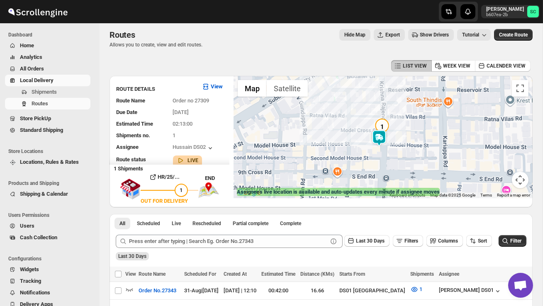
drag, startPoint x: 401, startPoint y: 156, endPoint x: 422, endPoint y: 156, distance: 21.1
click at [402, 156] on div "To navigate, press the arrow keys." at bounding box center [382, 137] width 299 height 122
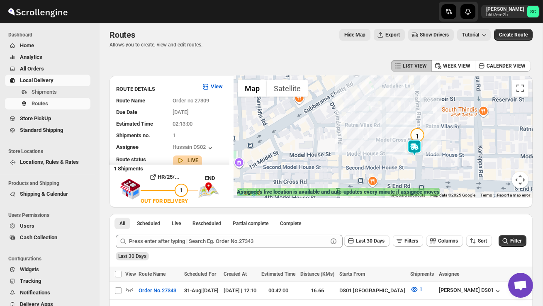
drag, startPoint x: 352, startPoint y: 160, endPoint x: 388, endPoint y: 168, distance: 37.1
click at [388, 169] on div "To navigate, press the arrow keys." at bounding box center [382, 137] width 299 height 122
click at [425, 163] on div "To navigate, press the arrow keys." at bounding box center [382, 137] width 299 height 122
